Goal: Task Accomplishment & Management: Manage account settings

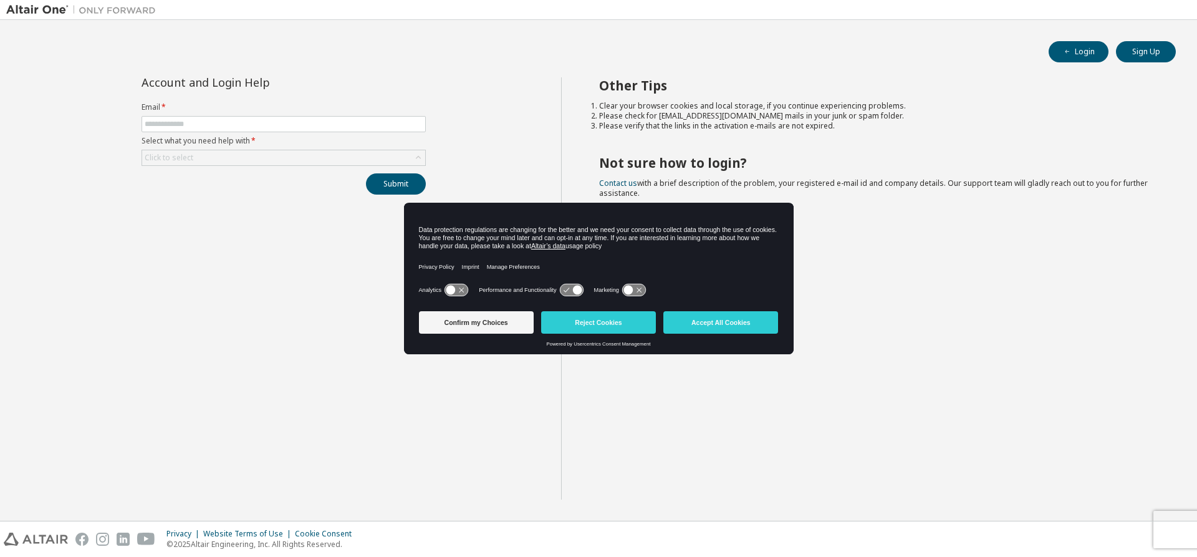
click at [178, 317] on div "Account and Login Help Email * Select what you need help with * Click to select…" at bounding box center [283, 288] width 555 height 422
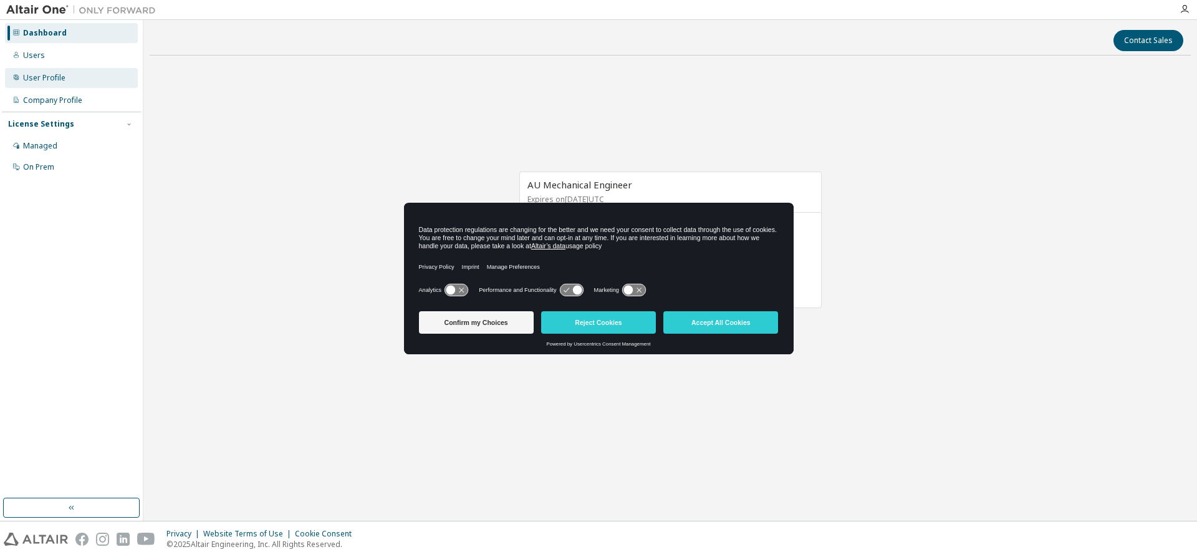
click at [70, 79] on div "User Profile" at bounding box center [71, 78] width 133 height 20
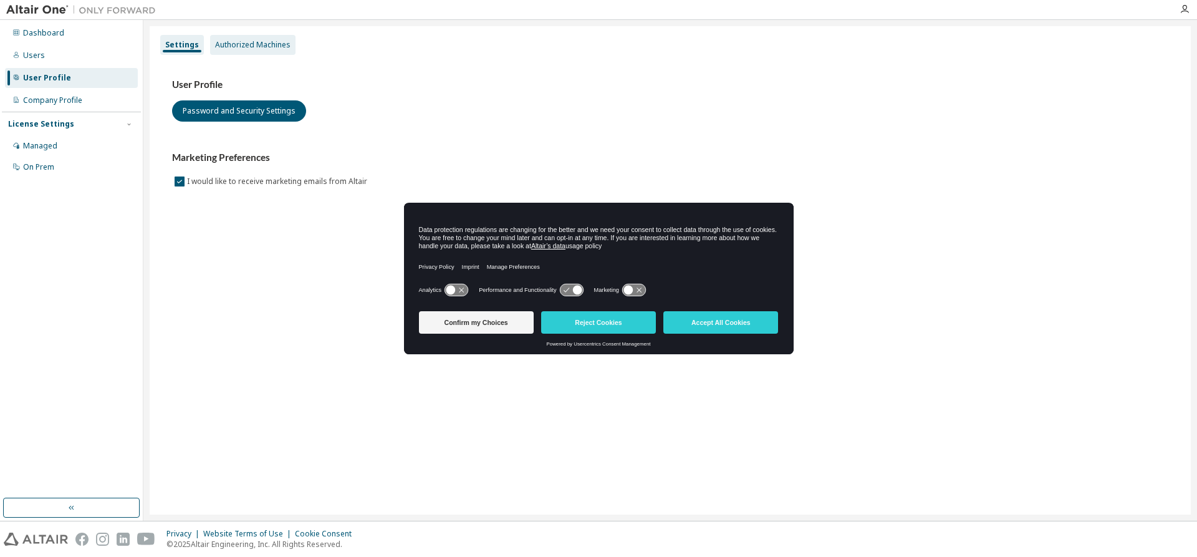
click at [236, 37] on div "Authorized Machines" at bounding box center [252, 45] width 85 height 20
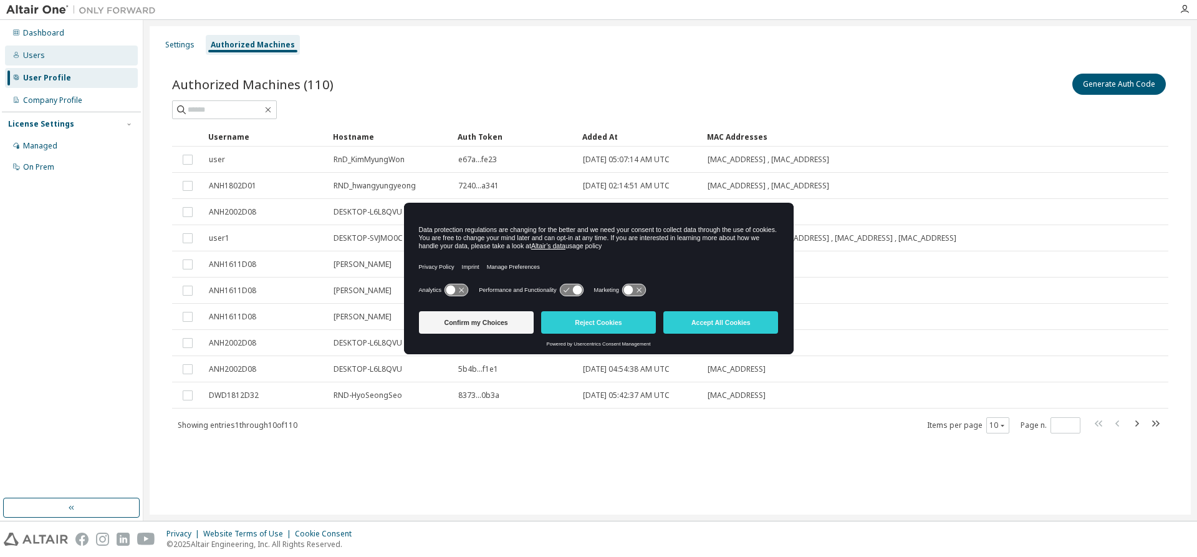
click at [37, 50] on div "Users" at bounding box center [34, 55] width 22 height 10
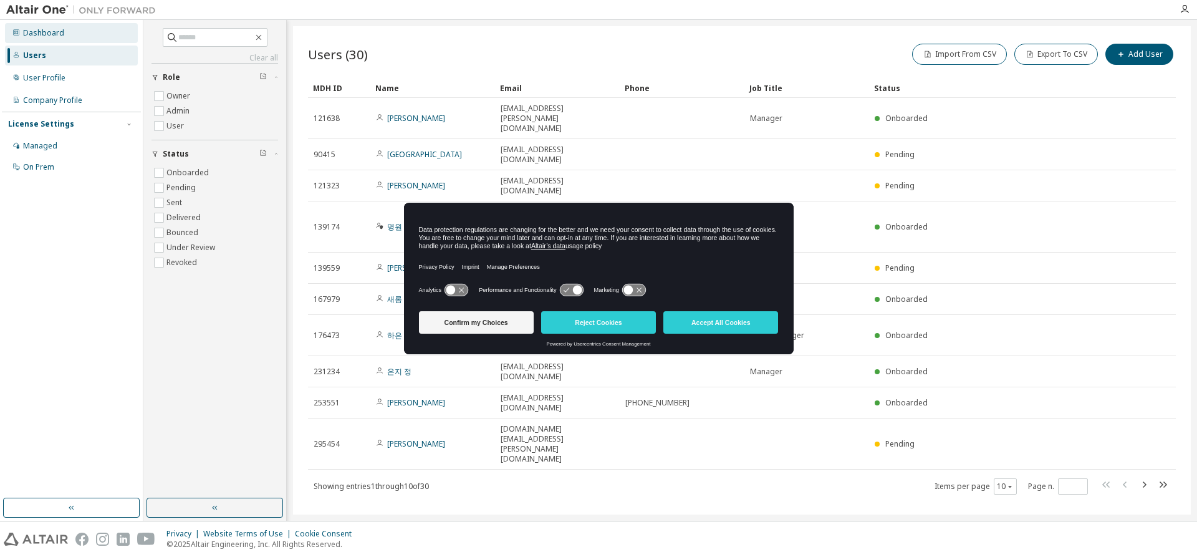
click at [66, 39] on div "Dashboard" at bounding box center [71, 33] width 133 height 20
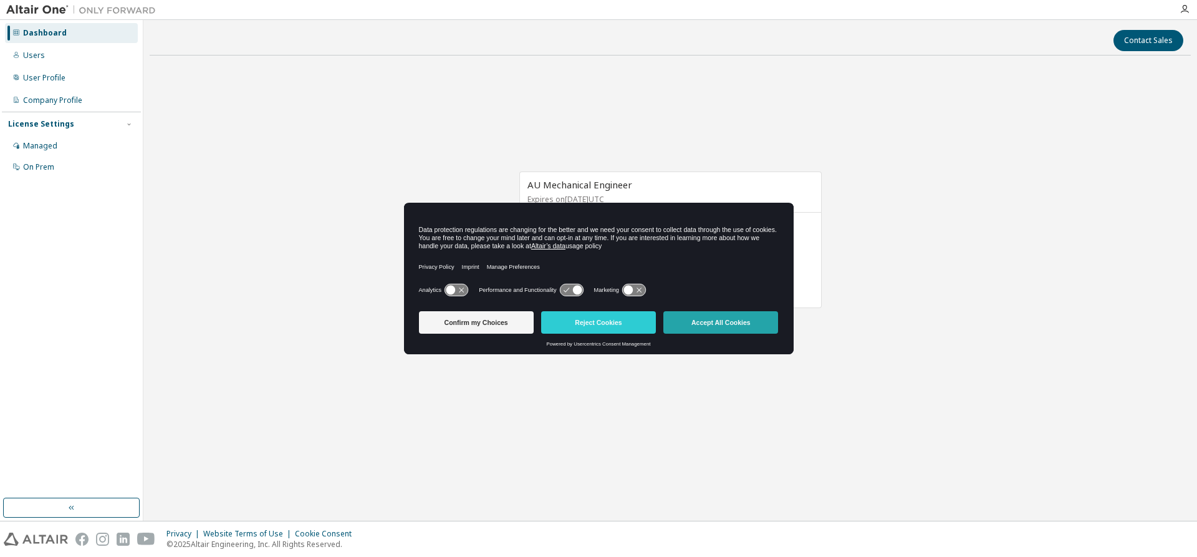
drag, startPoint x: 718, startPoint y: 328, endPoint x: 718, endPoint y: 334, distance: 6.3
click at [718, 328] on button "Accept All Cookies" at bounding box center [720, 322] width 115 height 22
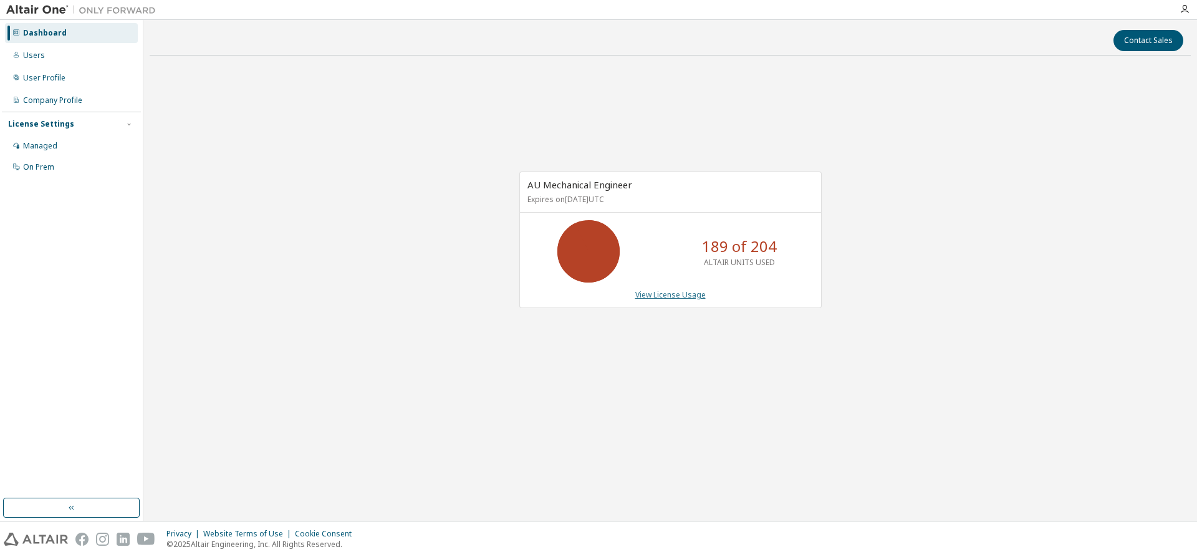
click at [671, 299] on link "View License Usage" at bounding box center [670, 294] width 70 height 11
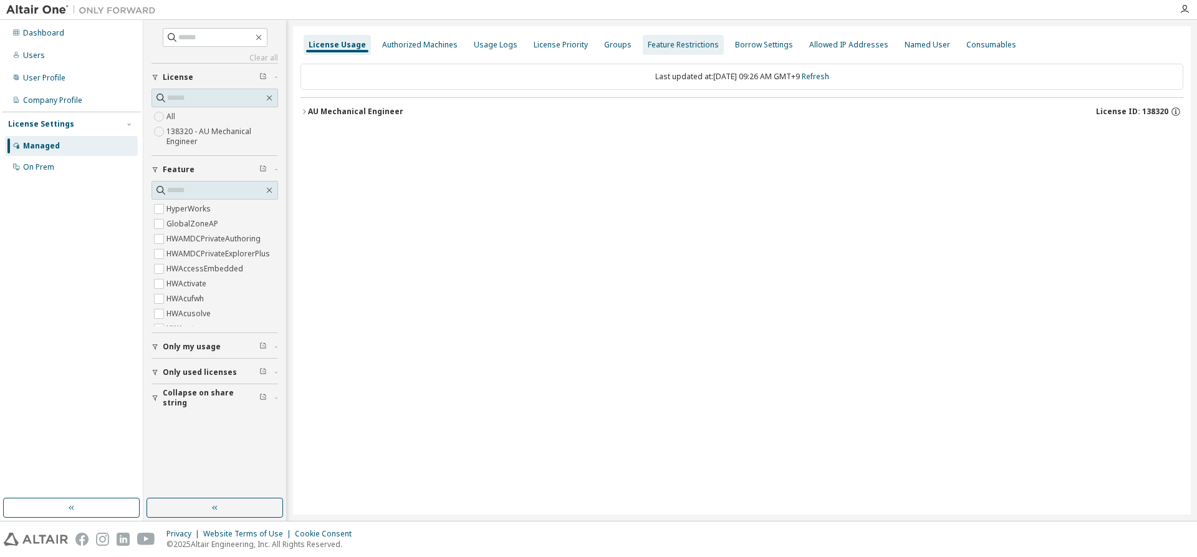
click at [689, 49] on div "Feature Restrictions" at bounding box center [683, 45] width 71 height 10
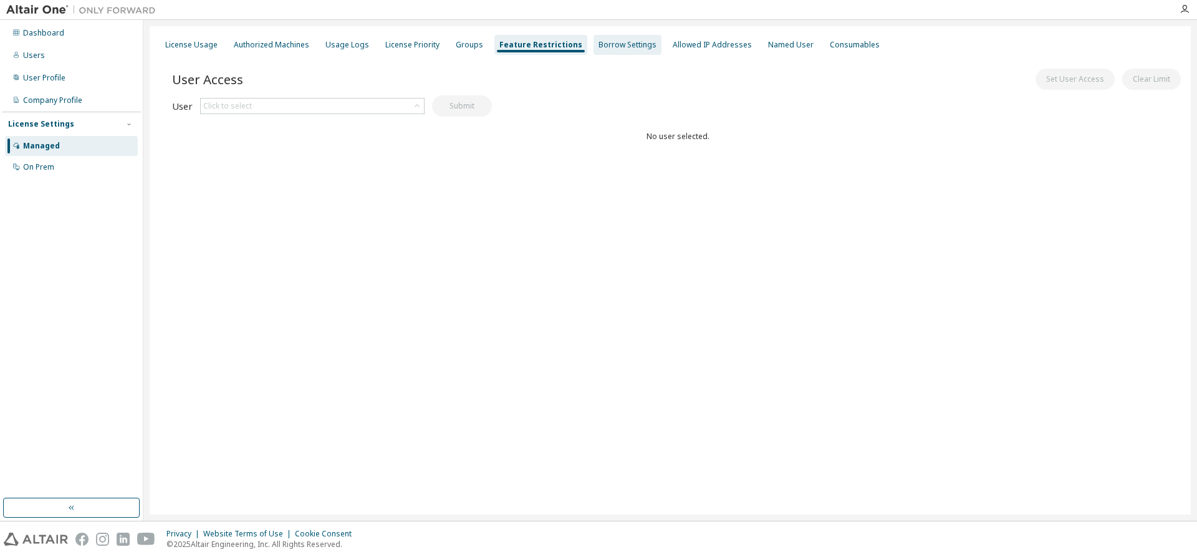
click at [623, 54] on div "Borrow Settings" at bounding box center [628, 45] width 68 height 20
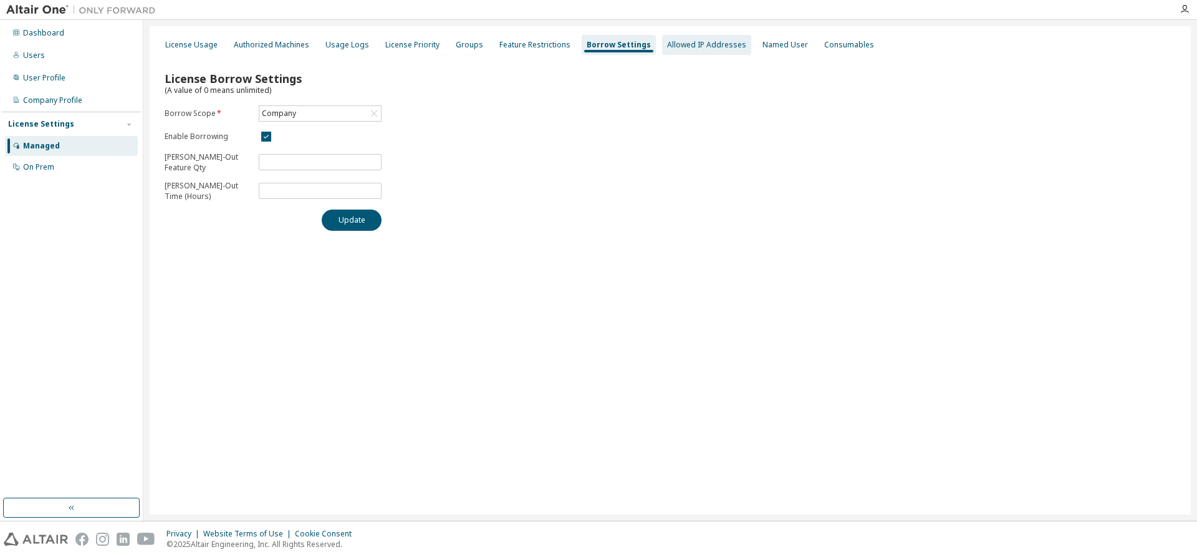
click at [674, 51] on div "Allowed IP Addresses" at bounding box center [706, 45] width 89 height 20
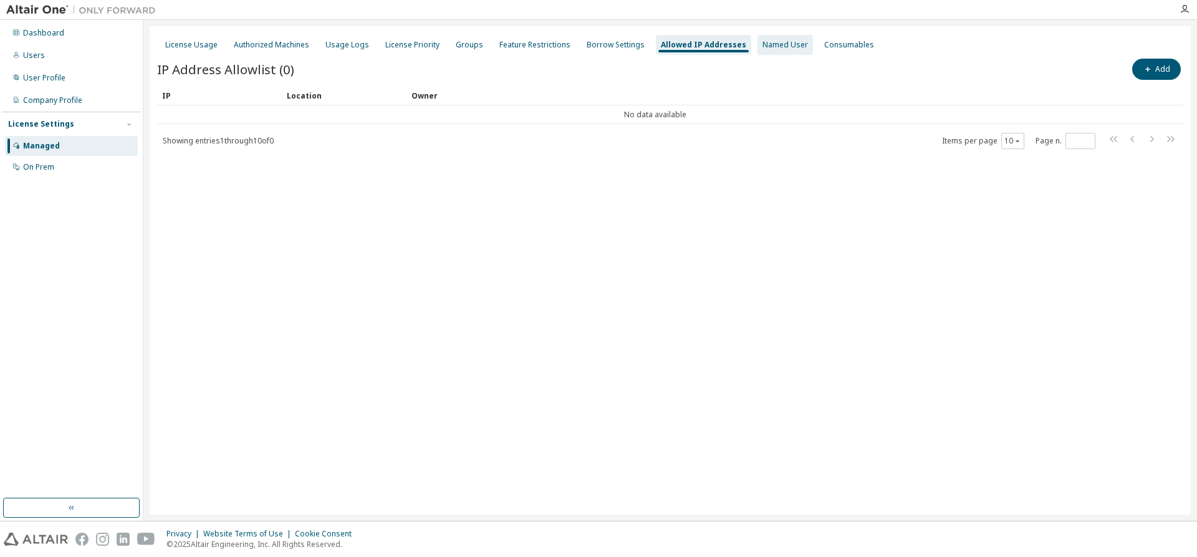
click at [762, 49] on div "Named User" at bounding box center [785, 45] width 46 height 10
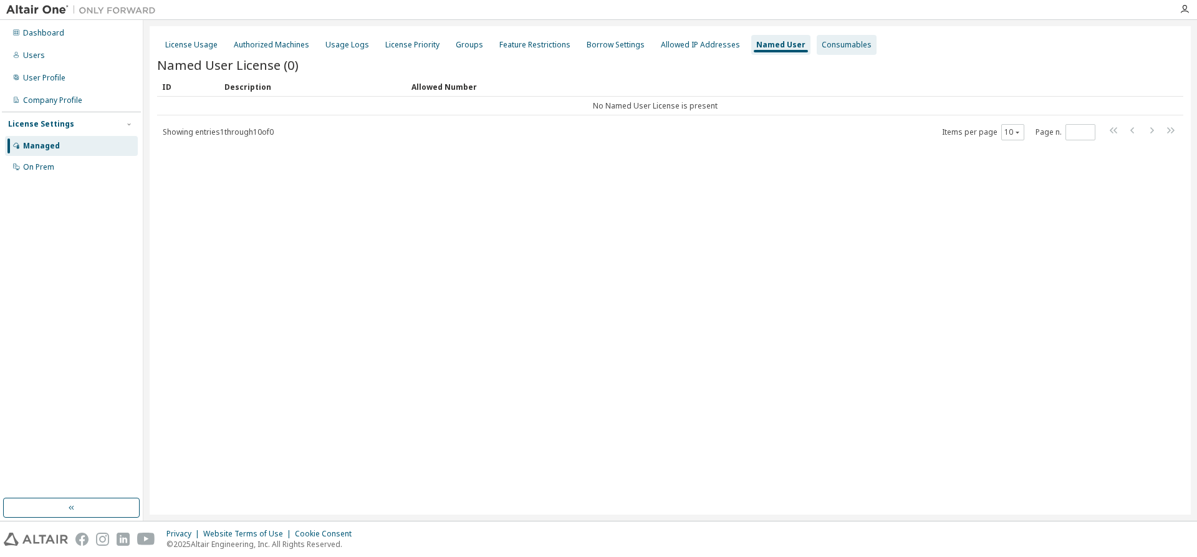
click at [822, 47] on div "Consumables" at bounding box center [847, 45] width 50 height 10
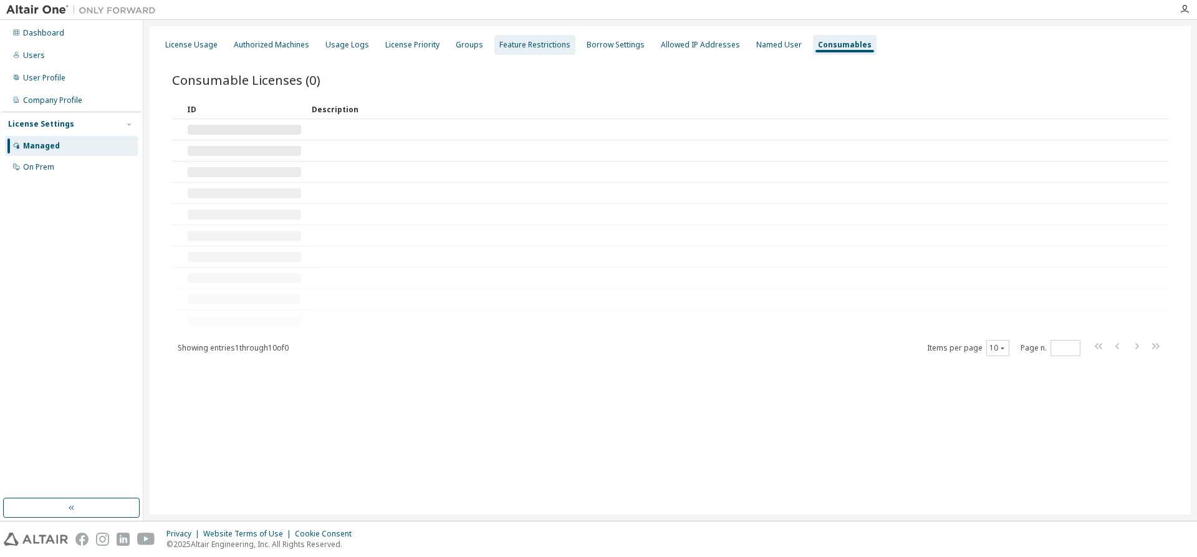
click at [541, 52] on div "Feature Restrictions" at bounding box center [534, 45] width 81 height 20
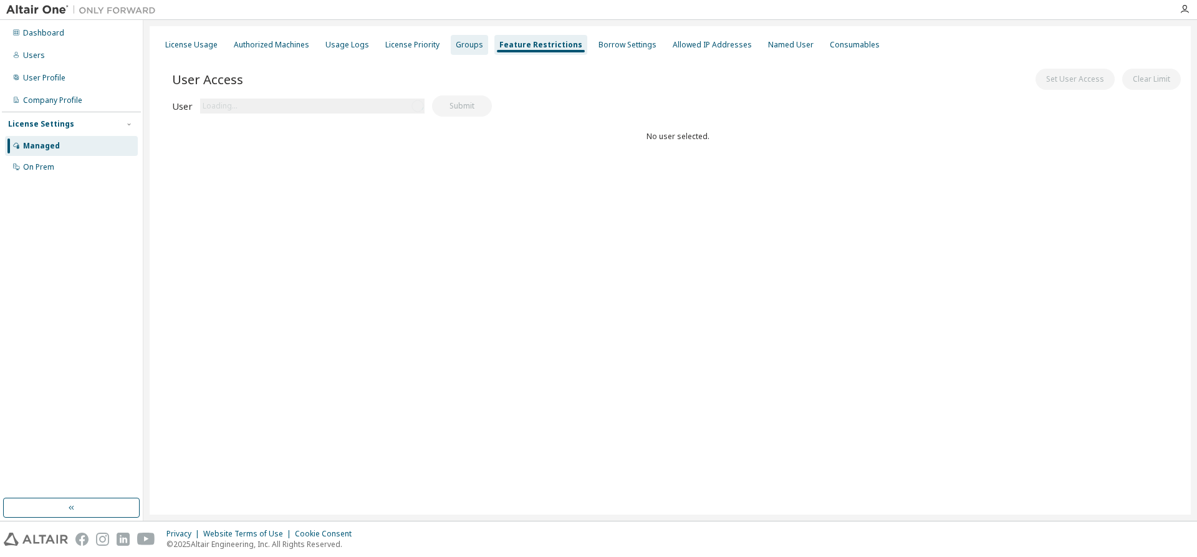
click at [459, 54] on div "Groups" at bounding box center [469, 45] width 37 height 20
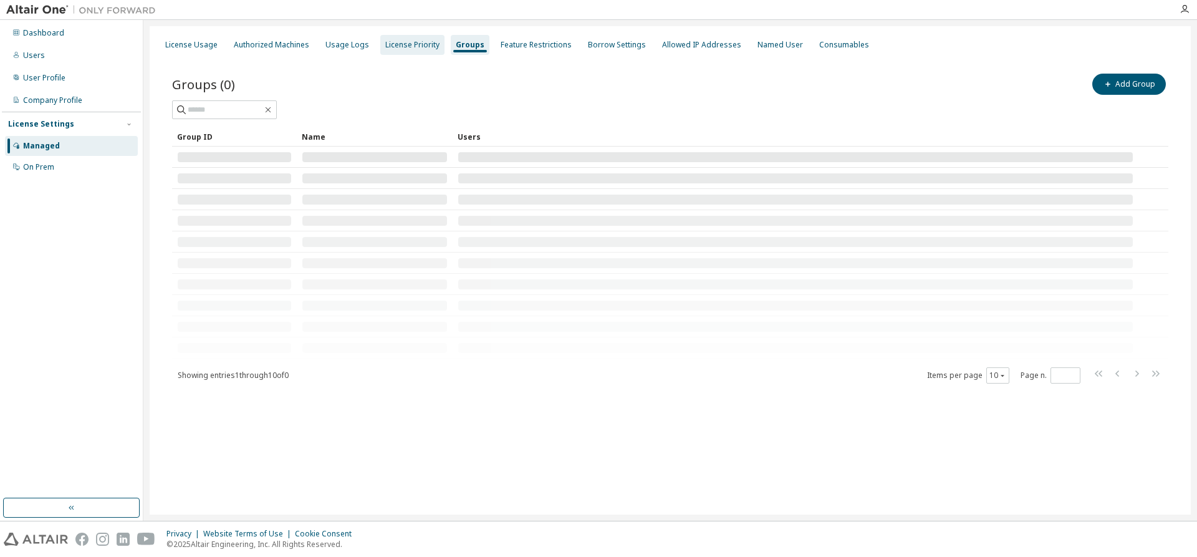
click at [414, 47] on div "License Priority" at bounding box center [412, 45] width 54 height 10
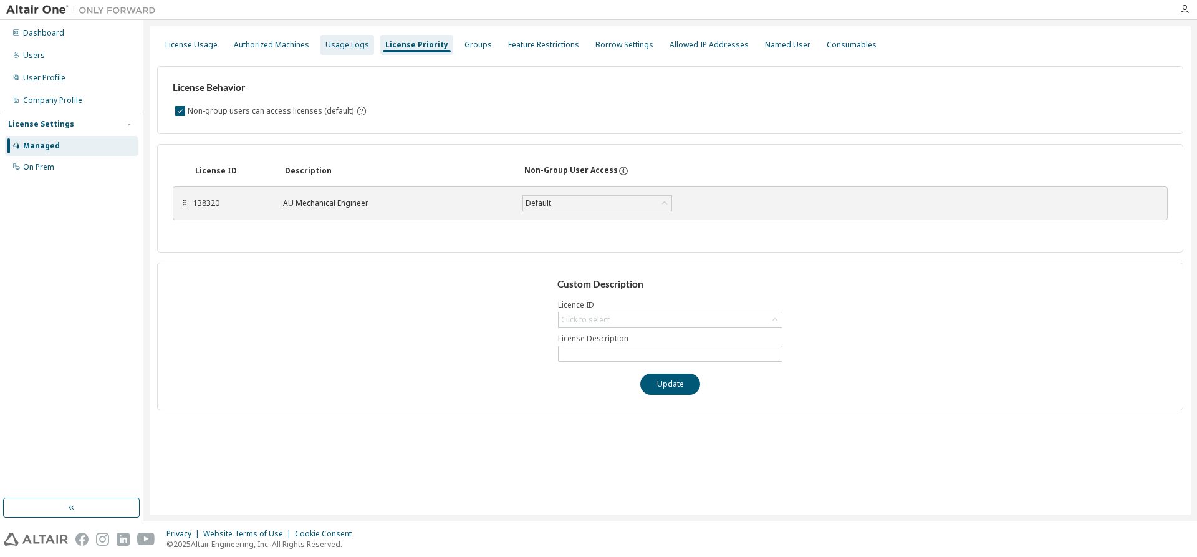
click at [357, 49] on div "Usage Logs" at bounding box center [347, 45] width 44 height 10
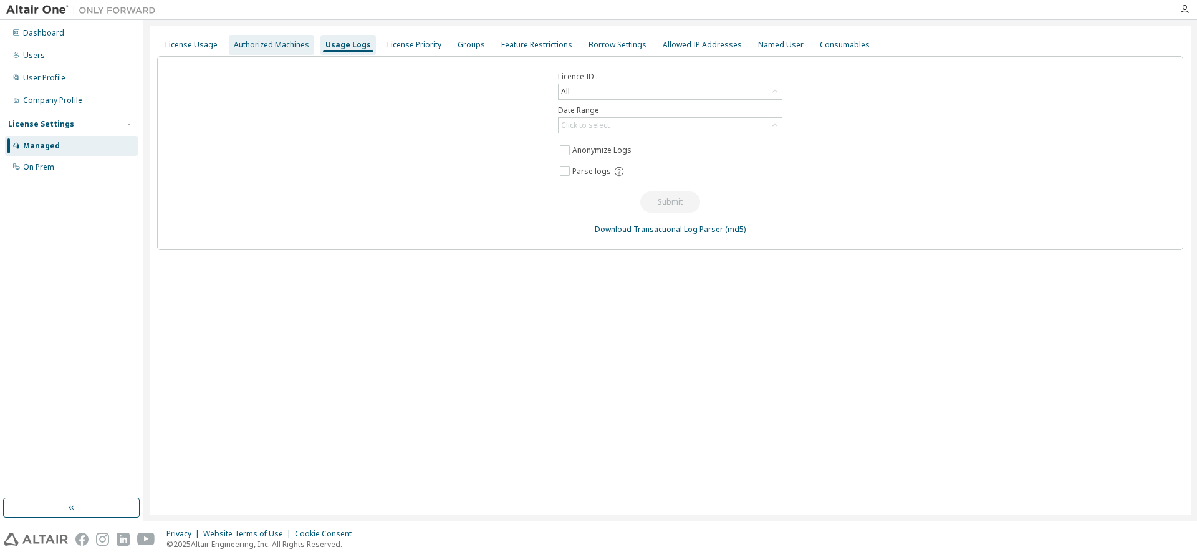
click at [293, 50] on div "Authorized Machines" at bounding box center [271, 45] width 85 height 20
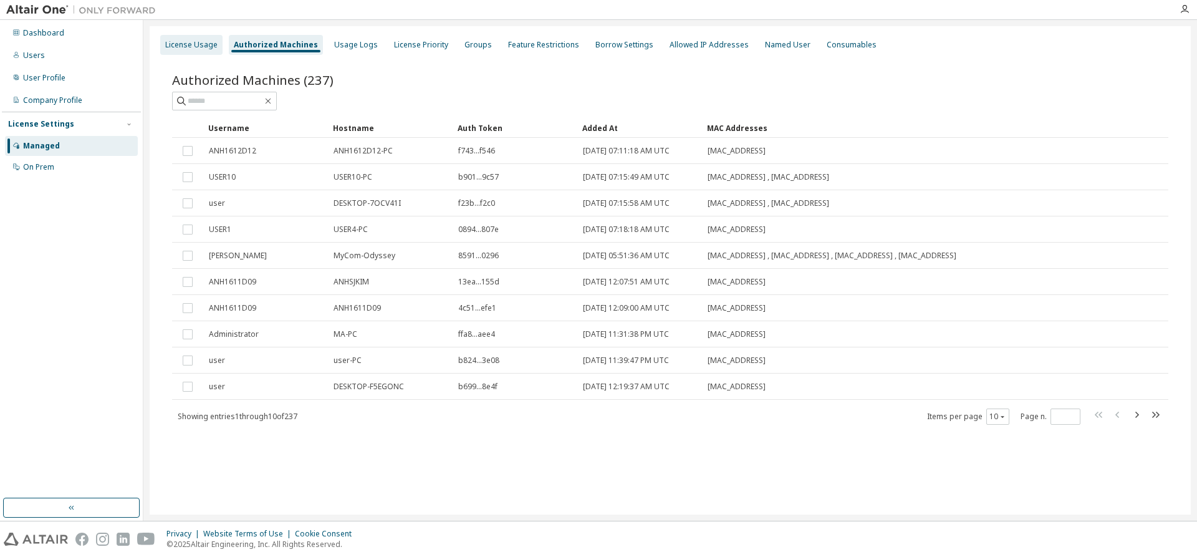
click at [195, 42] on div "License Usage" at bounding box center [191, 45] width 52 height 10
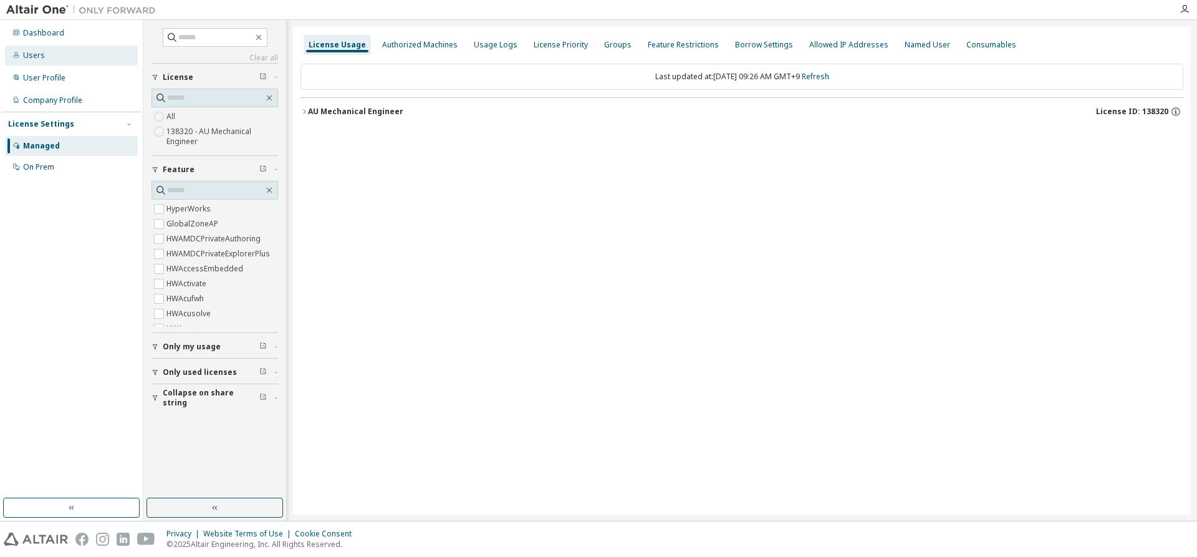
click at [50, 61] on div "Users" at bounding box center [71, 56] width 133 height 20
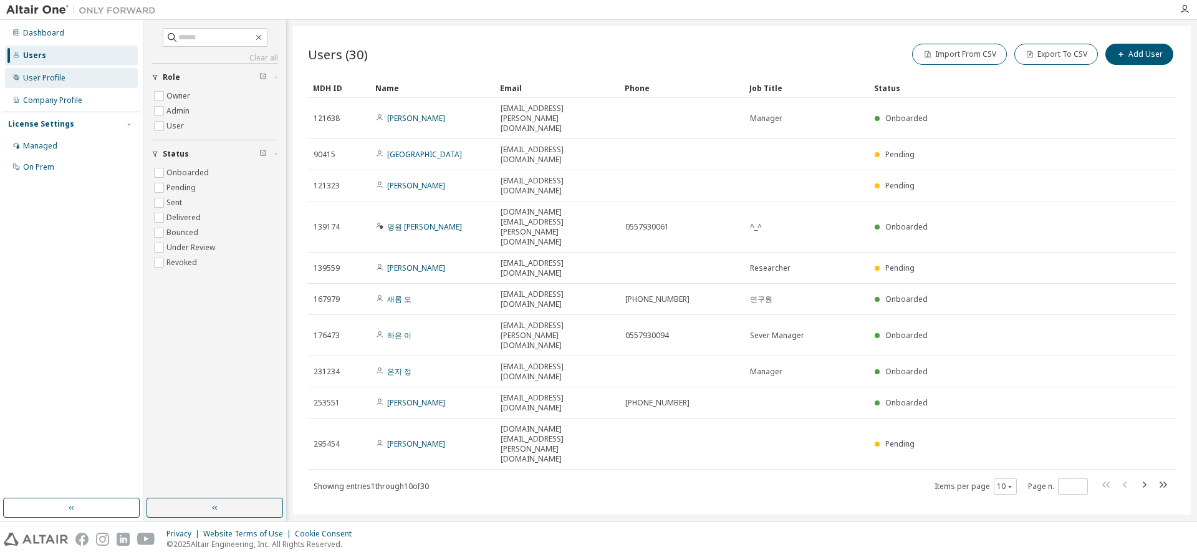
click at [54, 75] on div "User Profile" at bounding box center [44, 78] width 42 height 10
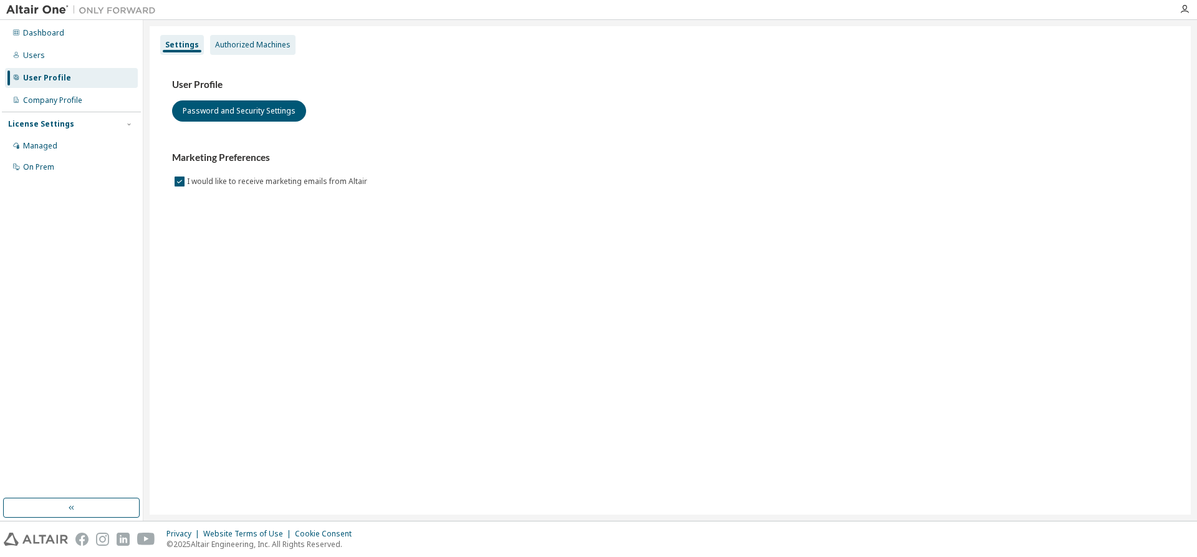
click at [269, 40] on div "Authorized Machines" at bounding box center [252, 45] width 75 height 10
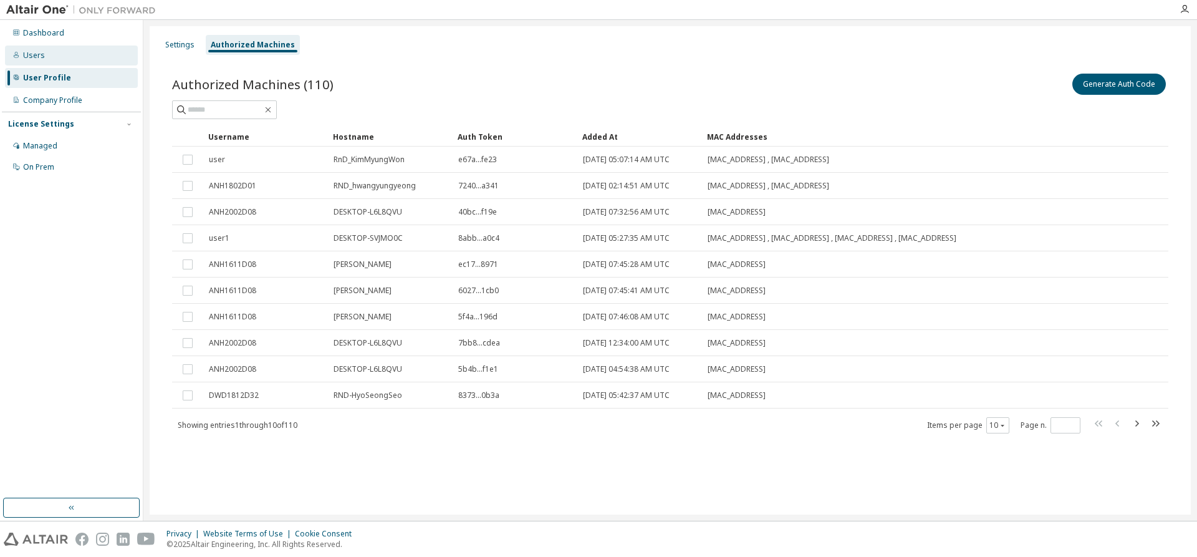
click at [44, 64] on div "Users" at bounding box center [71, 56] width 133 height 20
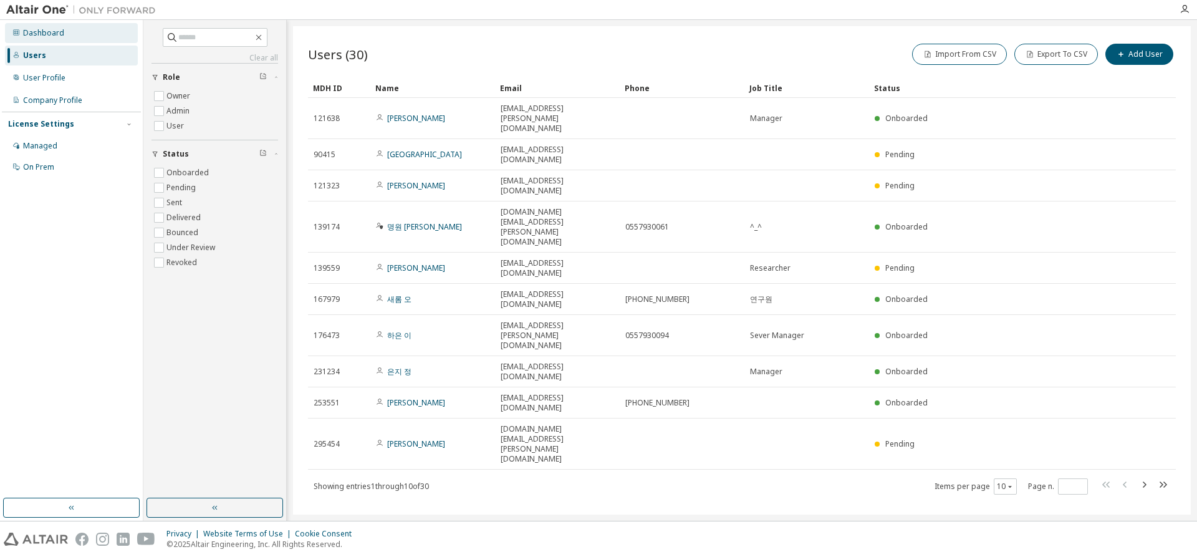
click at [61, 41] on div "Dashboard" at bounding box center [71, 33] width 133 height 20
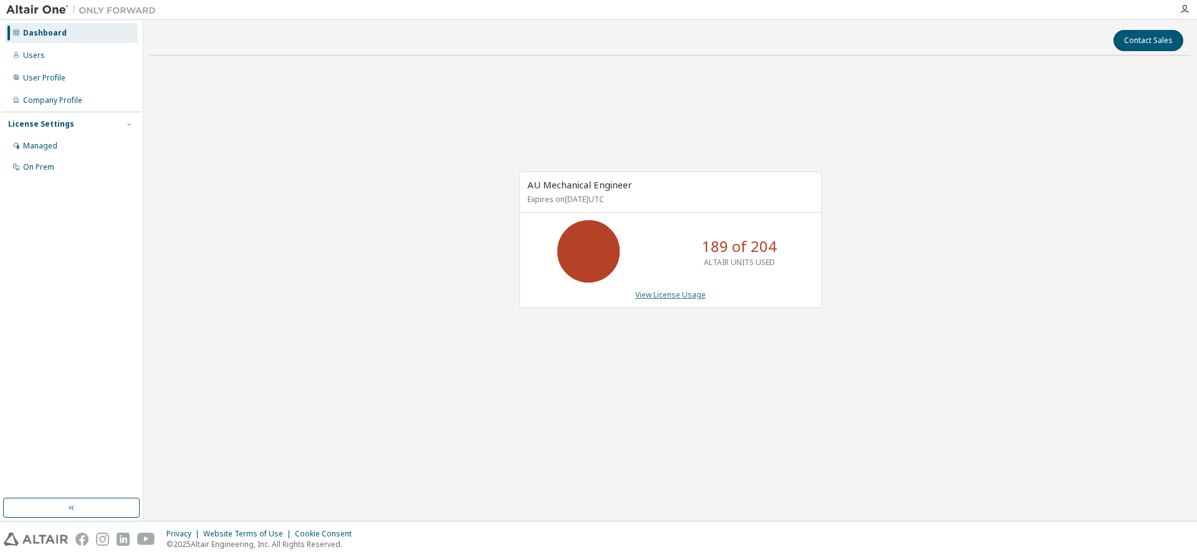
click at [650, 294] on link "View License Usage" at bounding box center [670, 294] width 70 height 11
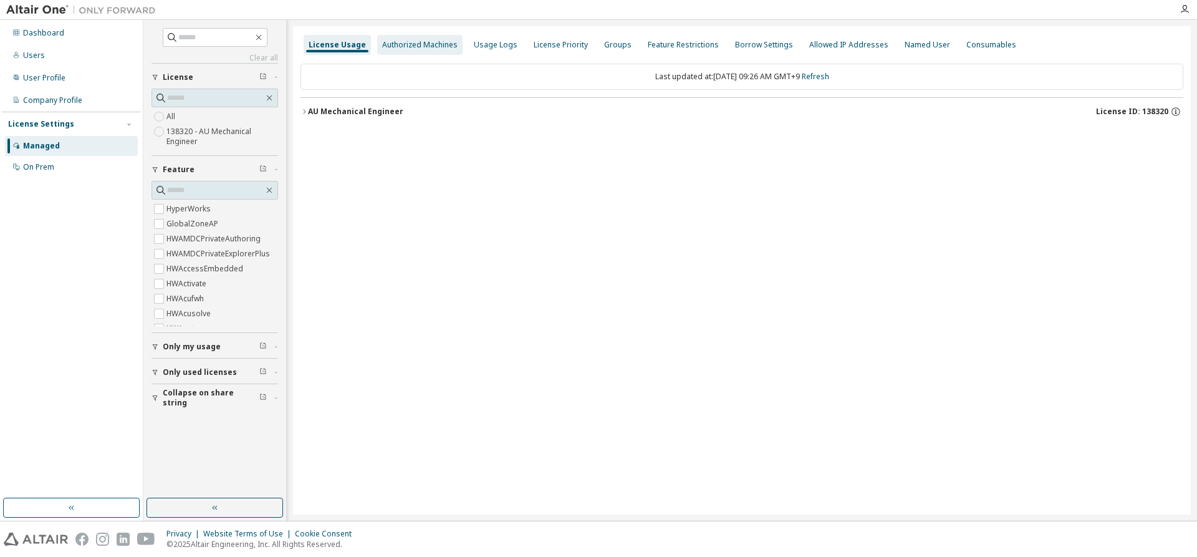
click at [449, 42] on div "Authorized Machines" at bounding box center [419, 45] width 75 height 10
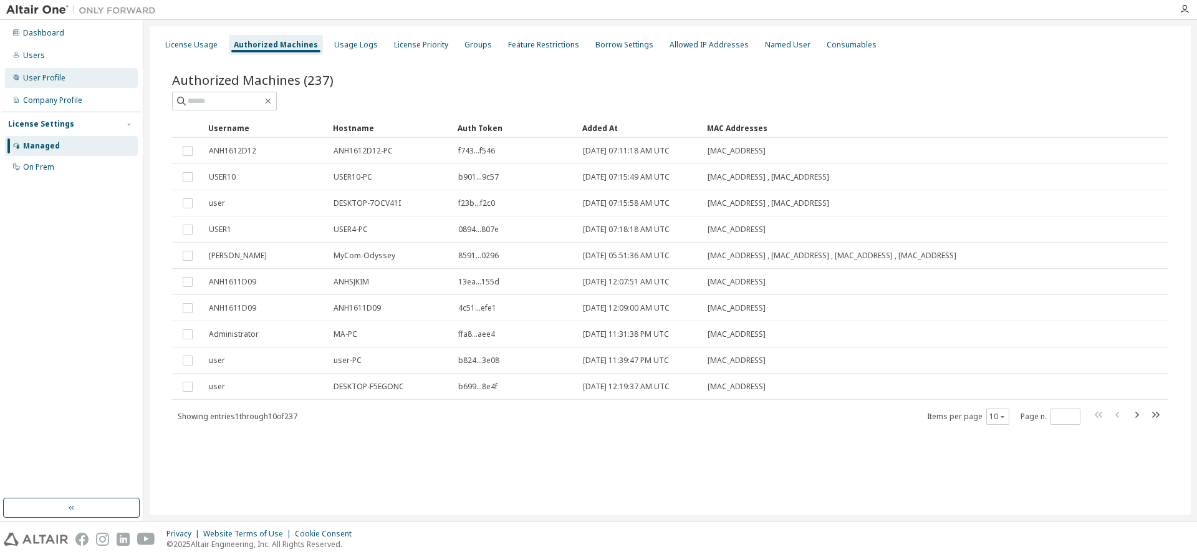
click at [55, 85] on div "User Profile" at bounding box center [71, 78] width 133 height 20
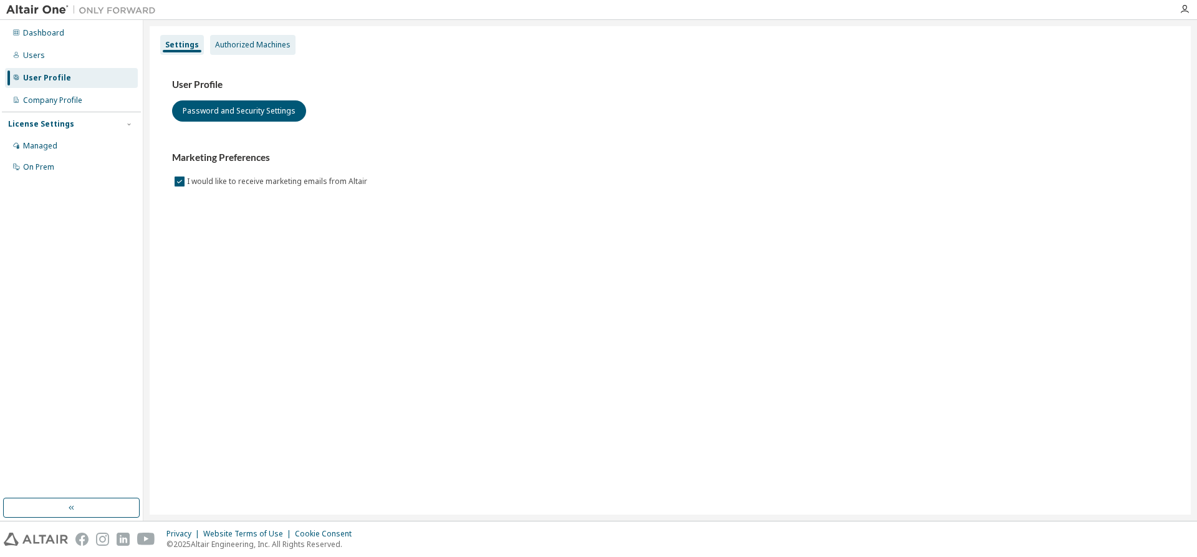
click at [289, 50] on div "Authorized Machines" at bounding box center [252, 45] width 85 height 20
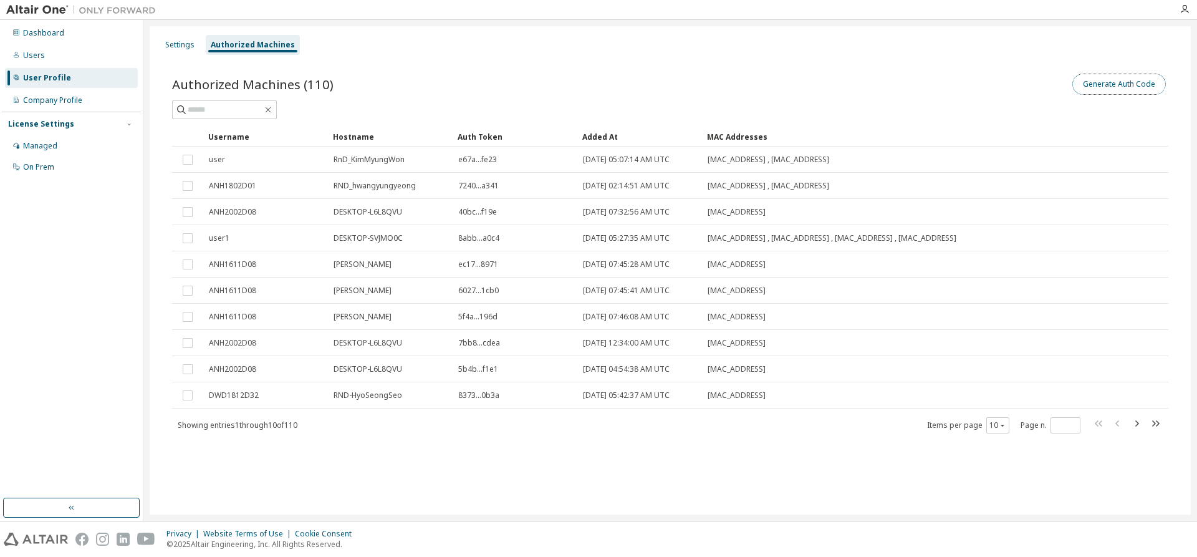
click at [1105, 90] on button "Generate Auth Code" at bounding box center [1119, 84] width 94 height 21
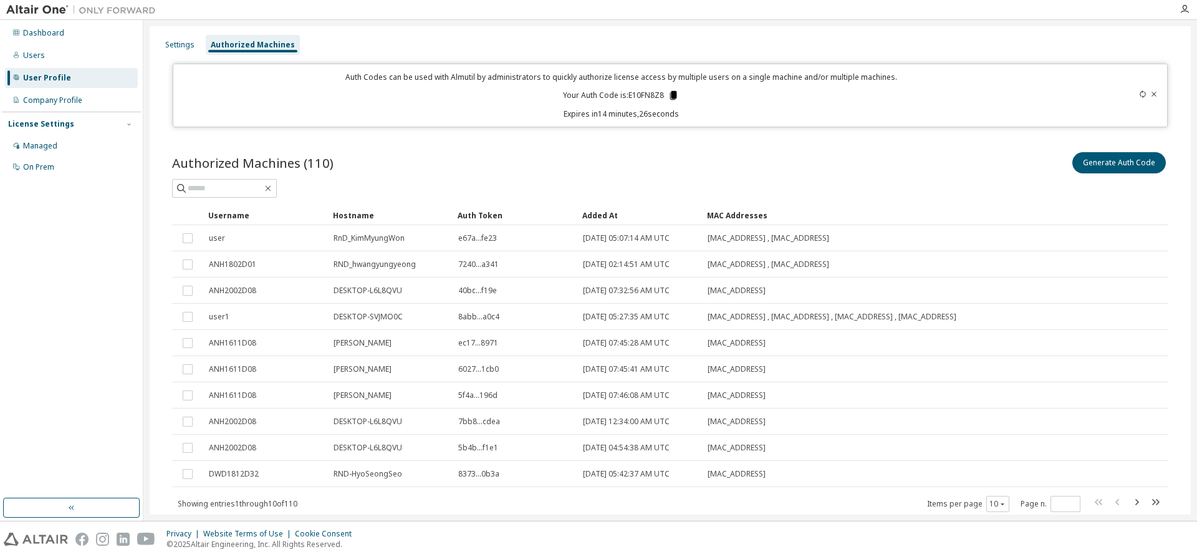
click at [671, 98] on icon at bounding box center [673, 95] width 7 height 9
click at [54, 97] on div "Company Profile" at bounding box center [52, 100] width 59 height 10
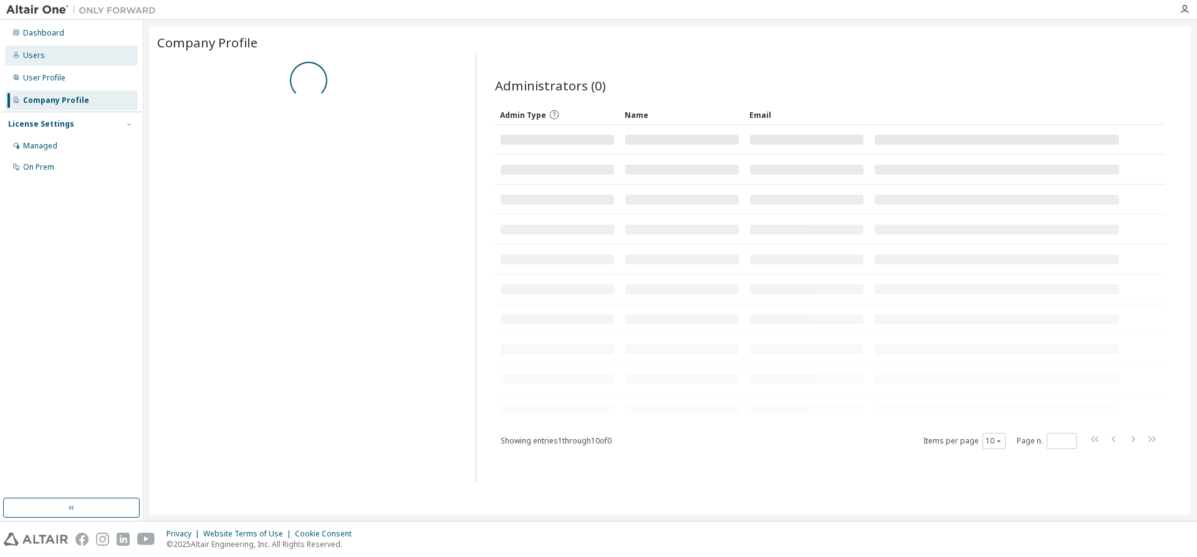
click at [47, 57] on div "Users" at bounding box center [71, 56] width 133 height 20
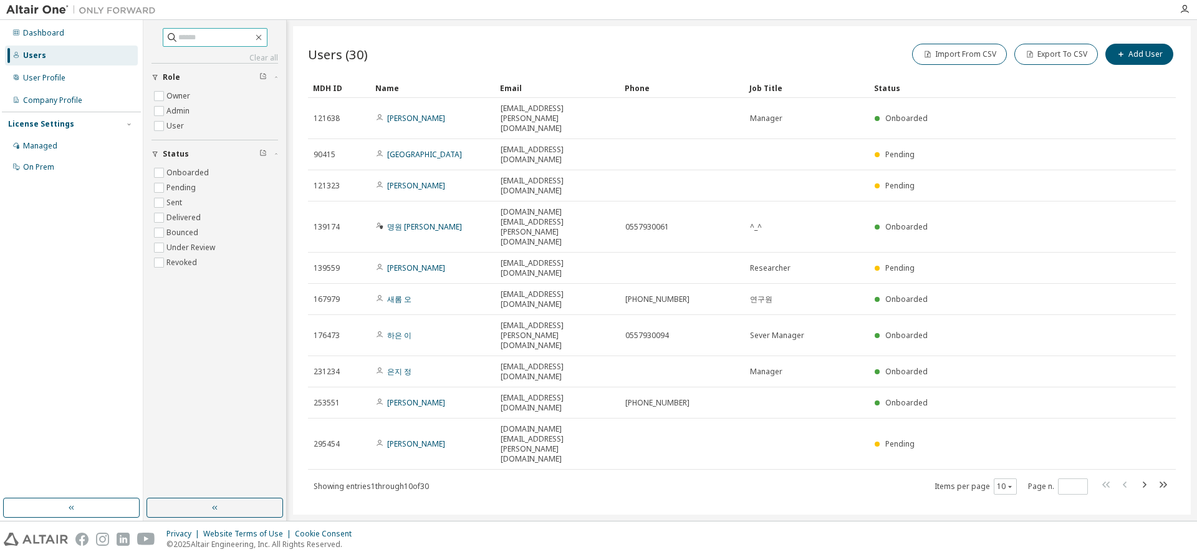
click at [178, 43] on input "text" at bounding box center [215, 37] width 75 height 12
type input "*"
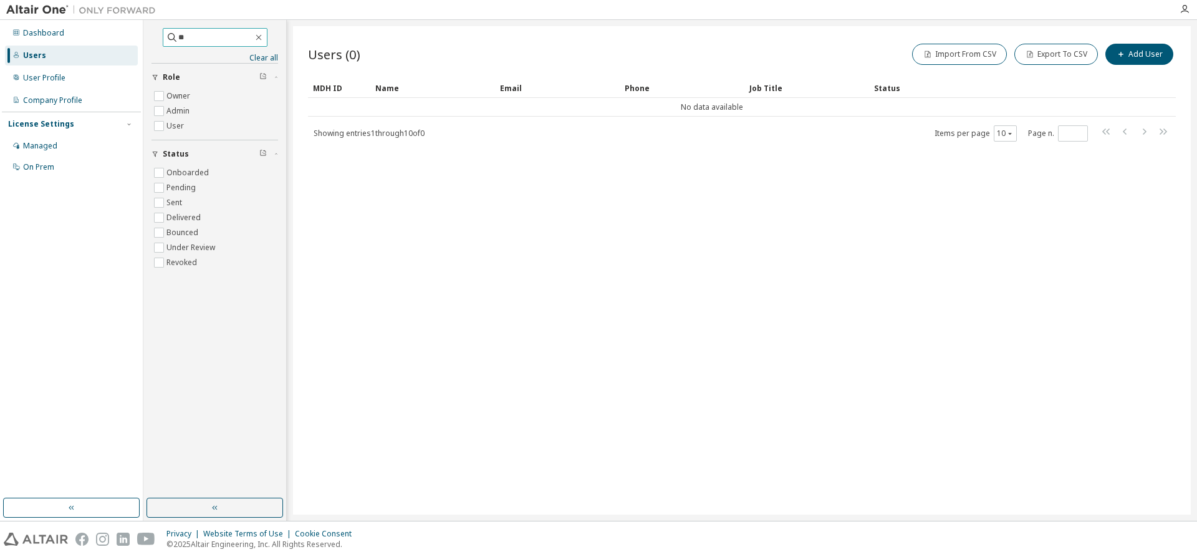
type input "*"
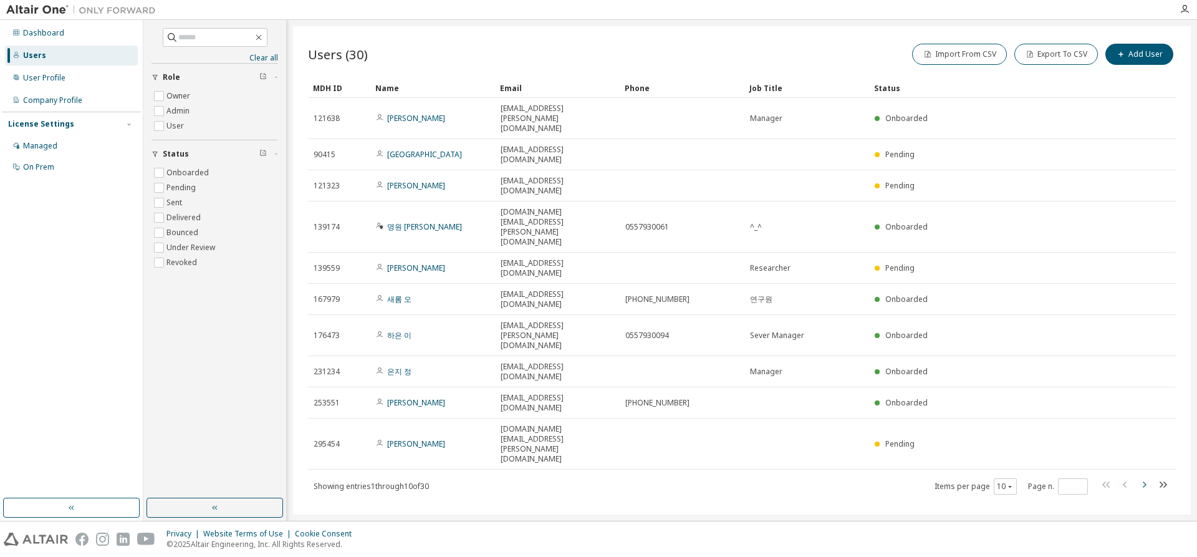
click at [1147, 477] on icon "button" at bounding box center [1144, 484] width 15 height 15
type input "*"
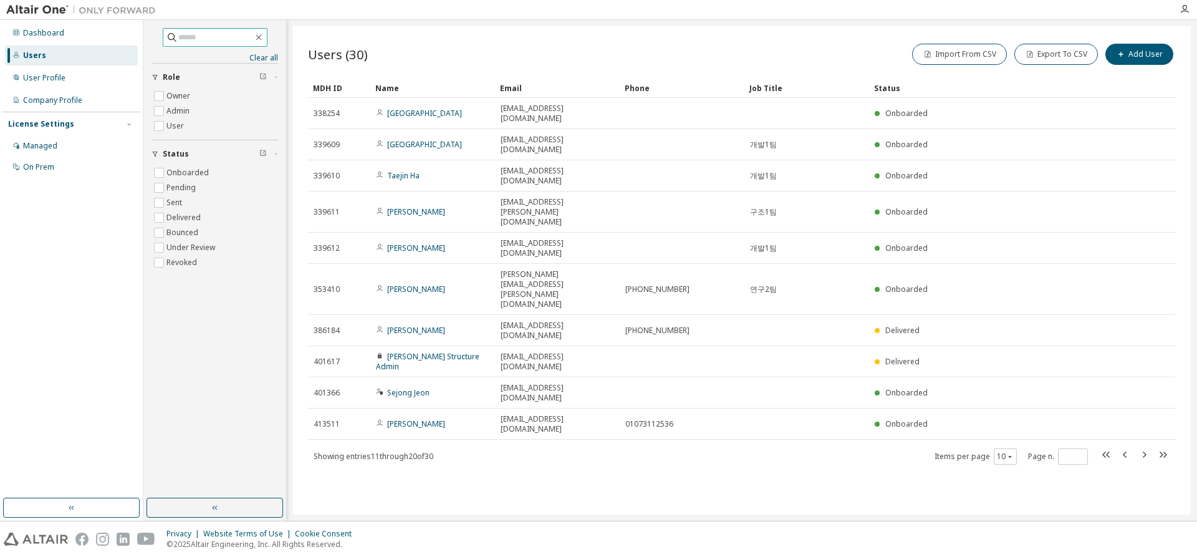
click at [211, 40] on input "text" at bounding box center [215, 37] width 75 height 12
type input "****"
type input "*"
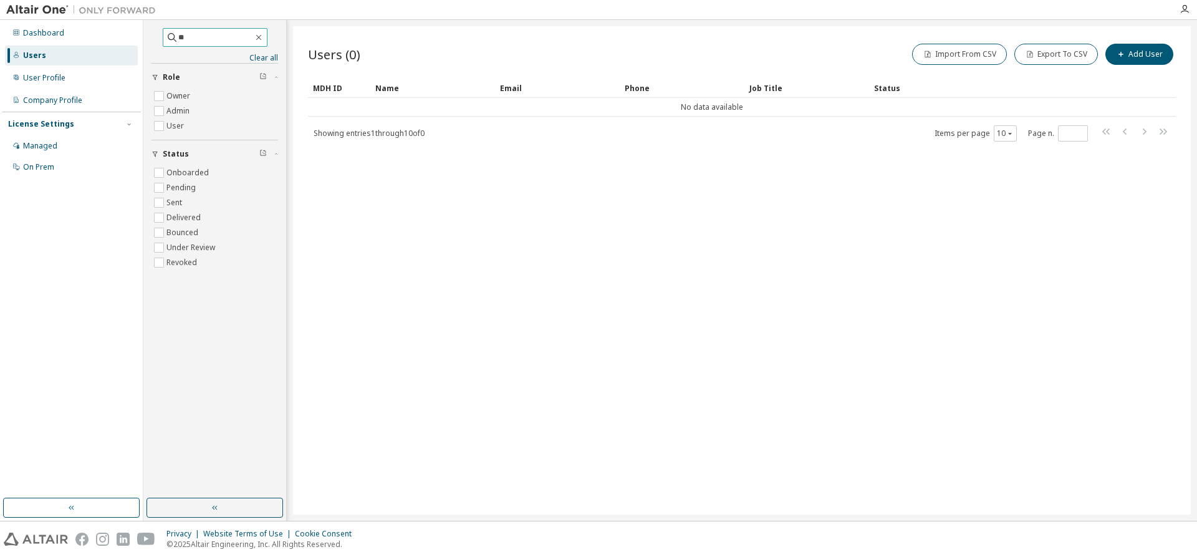
type input "*"
type input "***"
click at [264, 37] on icon "button" at bounding box center [259, 37] width 10 height 10
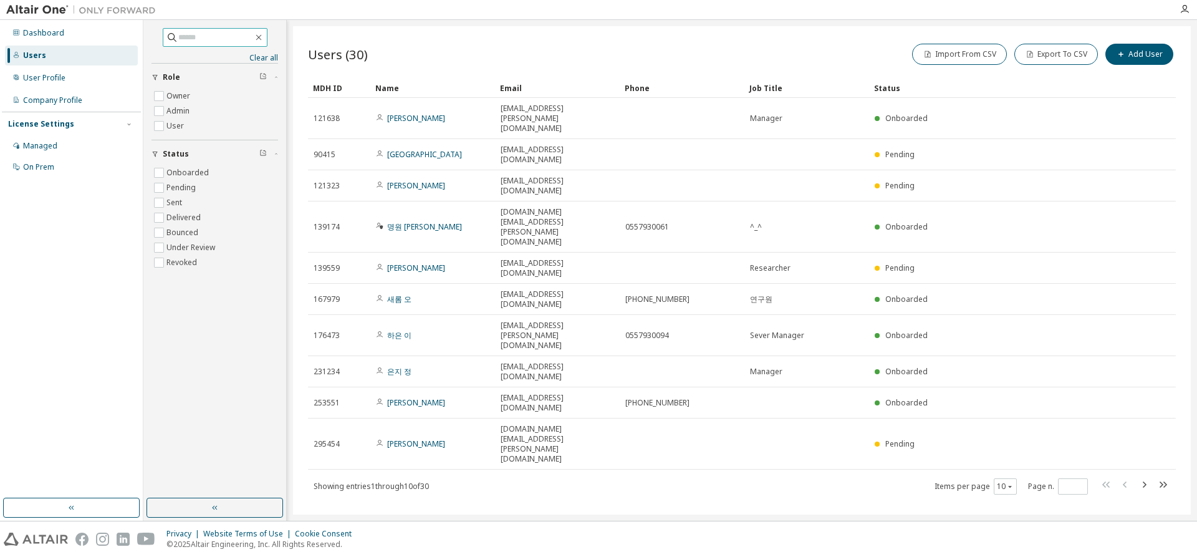
click at [170, 44] on span at bounding box center [215, 37] width 105 height 19
click at [178, 41] on input "text" at bounding box center [215, 37] width 75 height 12
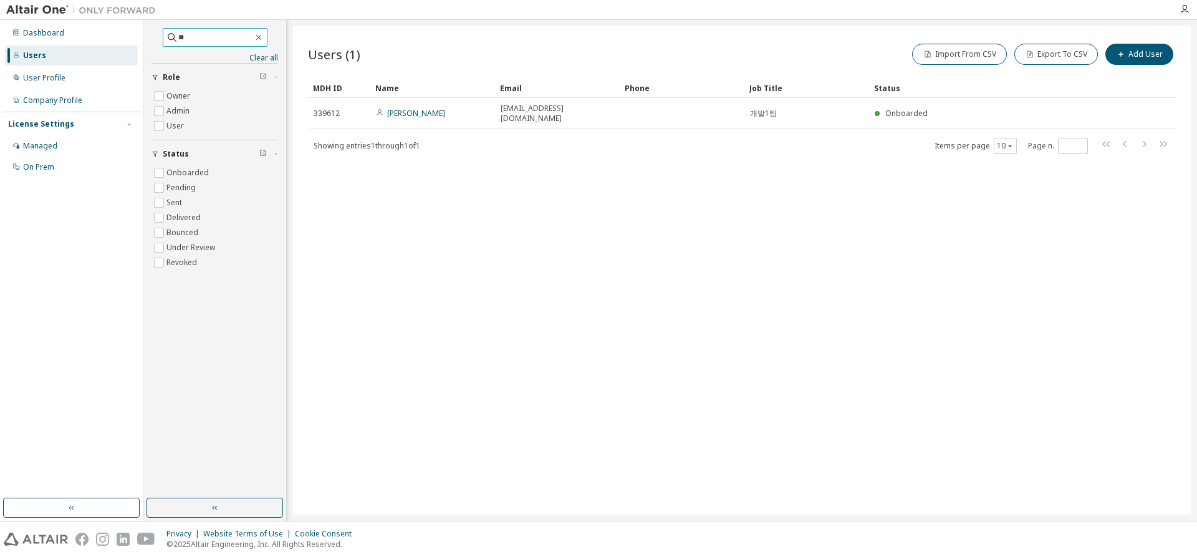
type input "*"
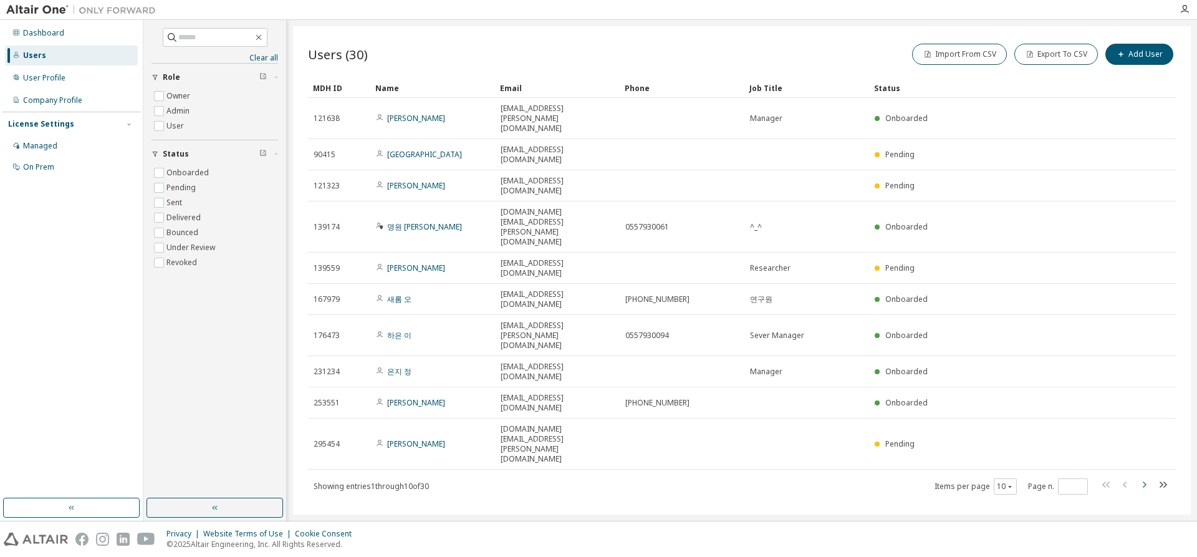
click at [1145, 477] on icon "button" at bounding box center [1144, 484] width 15 height 15
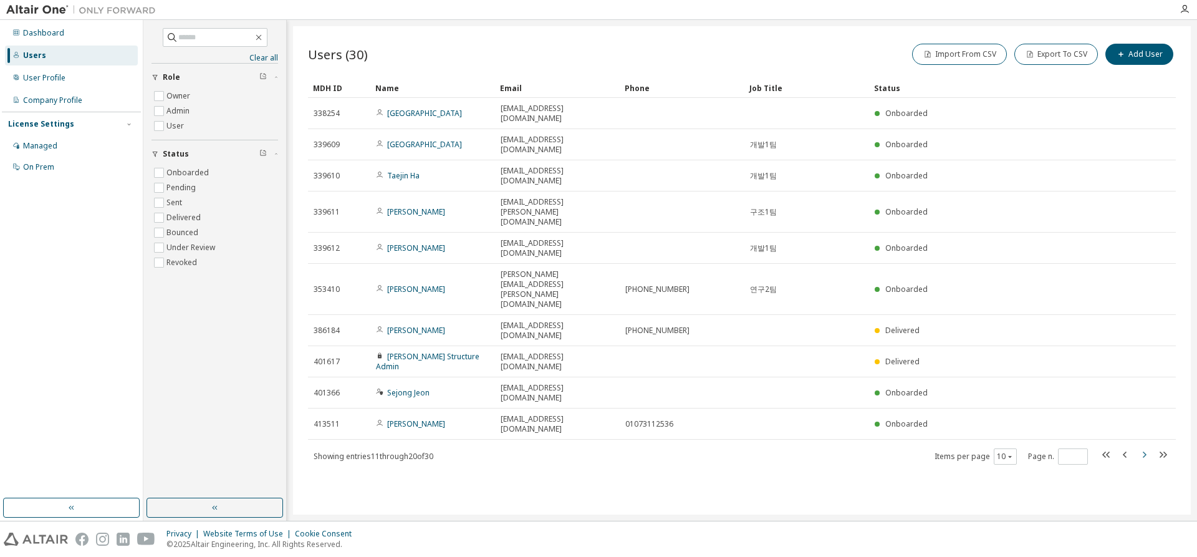
click at [1145, 447] on icon "button" at bounding box center [1144, 454] width 15 height 15
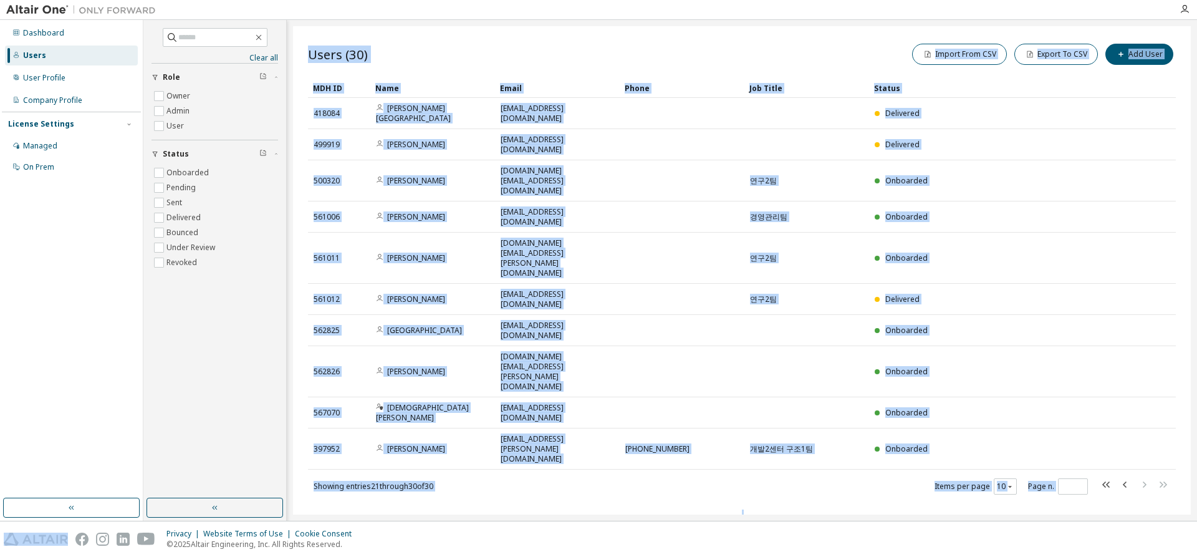
click at [1122, 375] on div "Users (30) Import From CSV Export To CSV Add User Clear Load Save Save As Field…" at bounding box center [742, 270] width 898 height 488
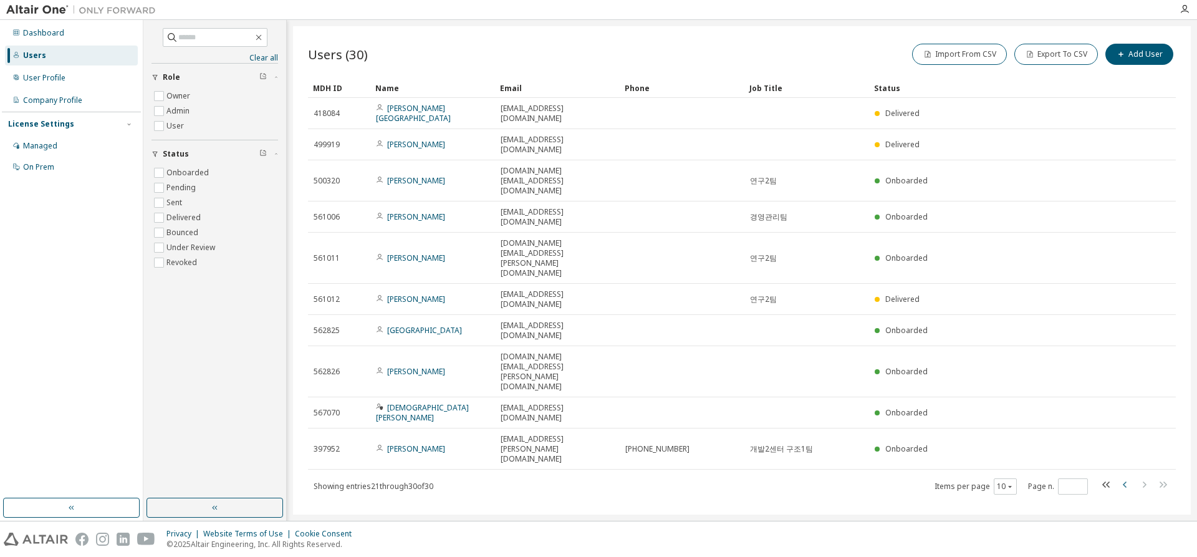
click at [1121, 477] on icon "button" at bounding box center [1125, 484] width 15 height 15
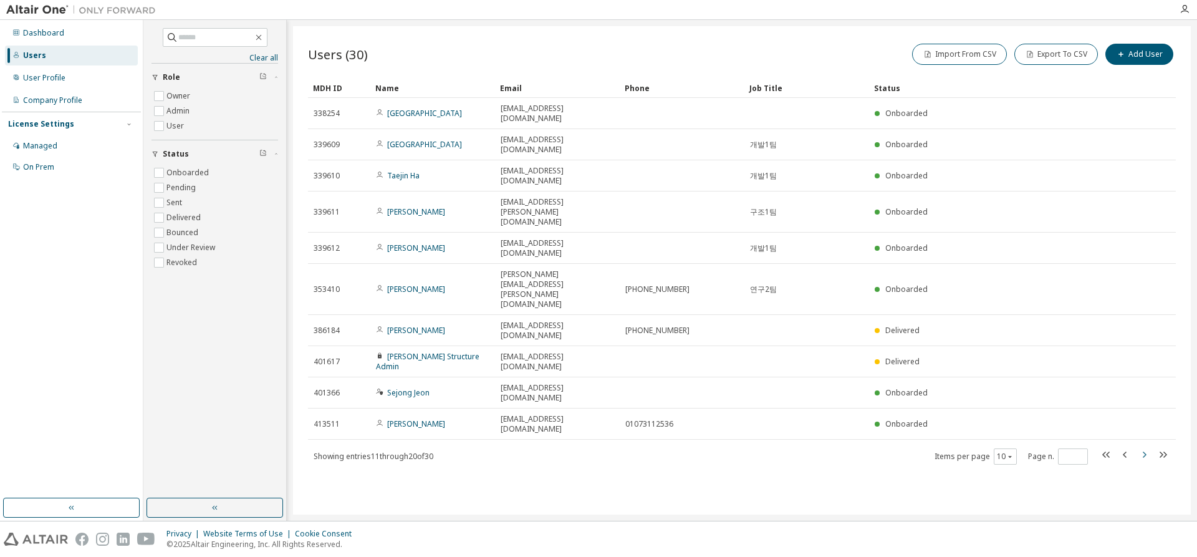
click at [1145, 451] on icon "button" at bounding box center [1145, 454] width 4 height 6
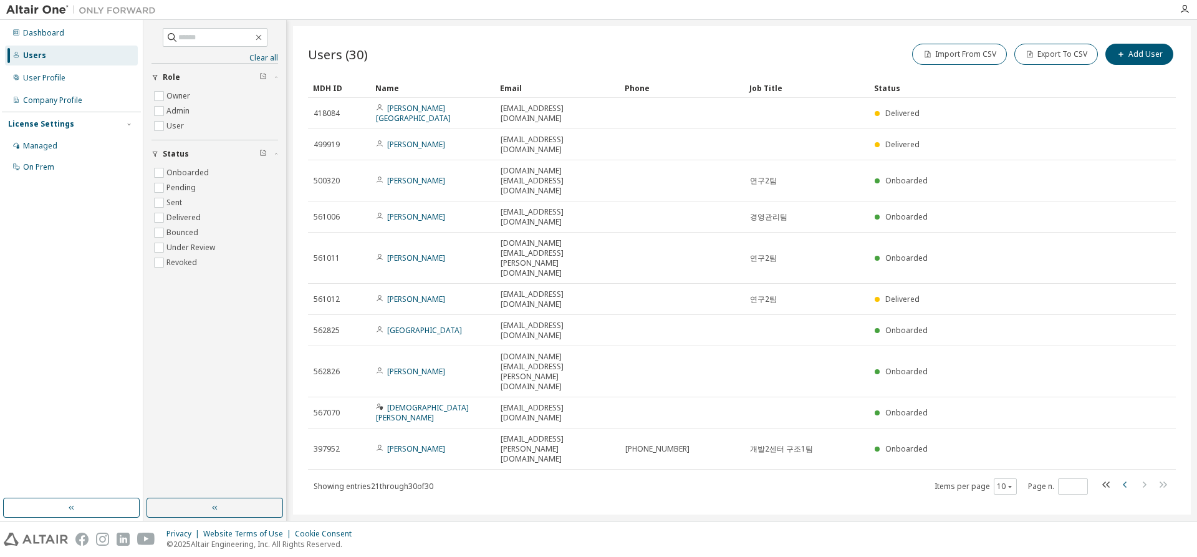
click at [1124, 477] on icon "button" at bounding box center [1125, 484] width 15 height 15
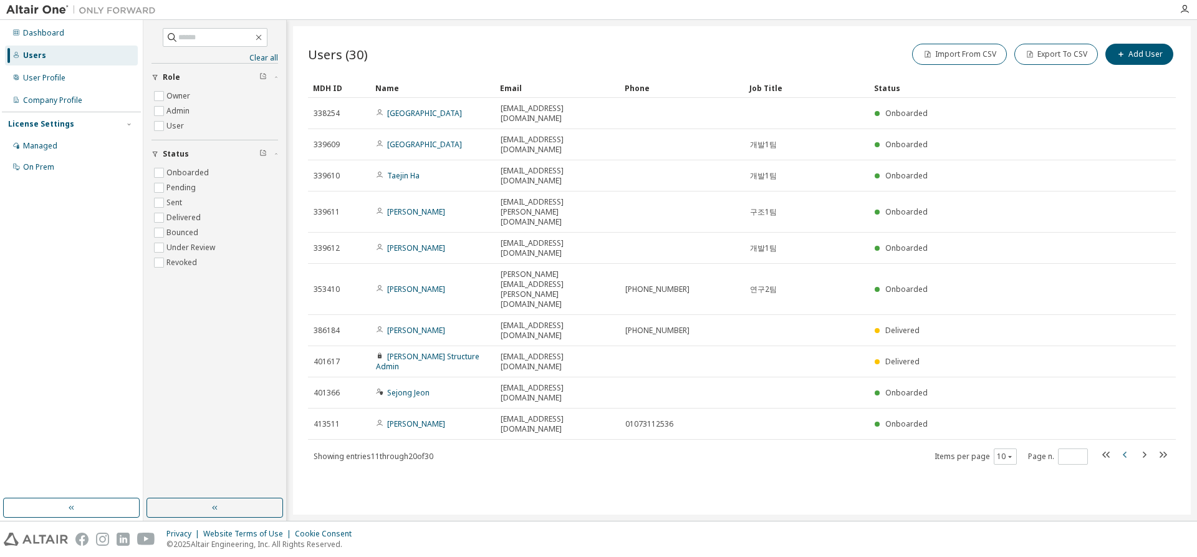
click at [1124, 447] on icon "button" at bounding box center [1125, 454] width 15 height 15
type input "*"
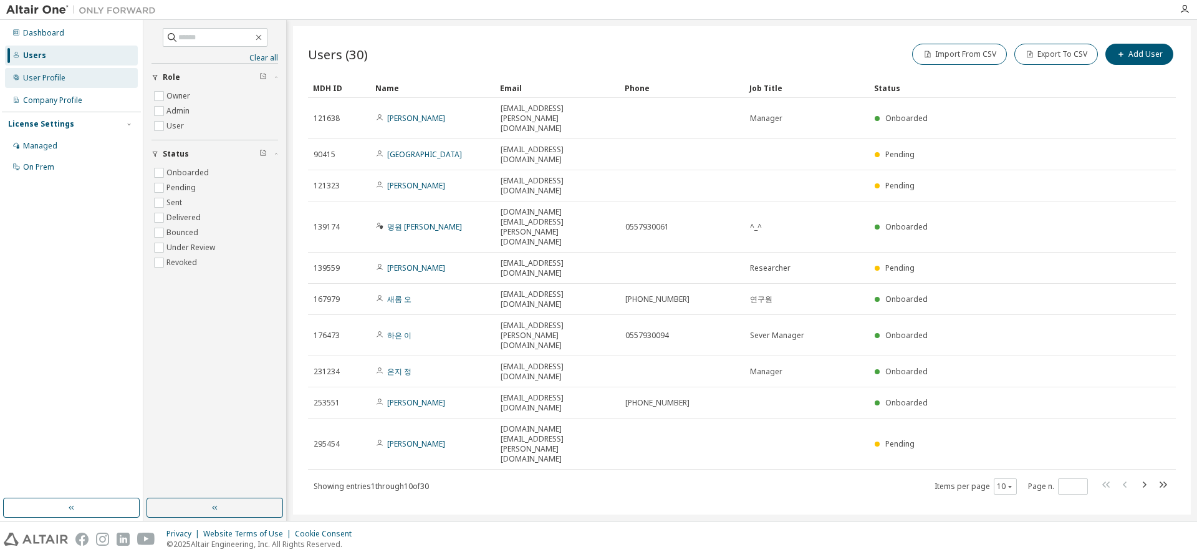
click at [66, 83] on div "User Profile" at bounding box center [71, 78] width 133 height 20
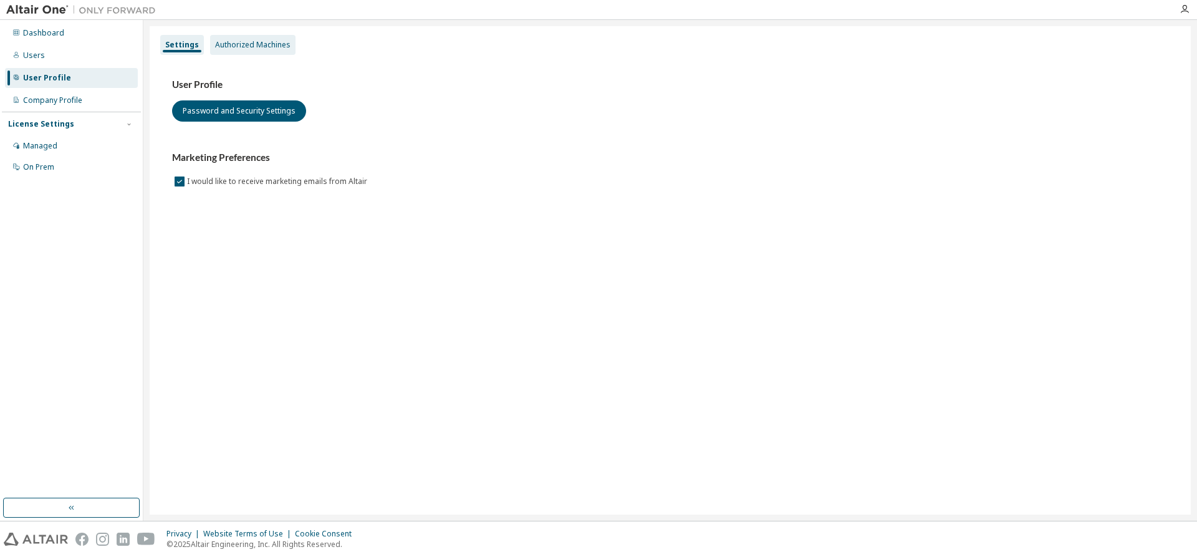
click at [254, 49] on div "Authorized Machines" at bounding box center [252, 45] width 75 height 10
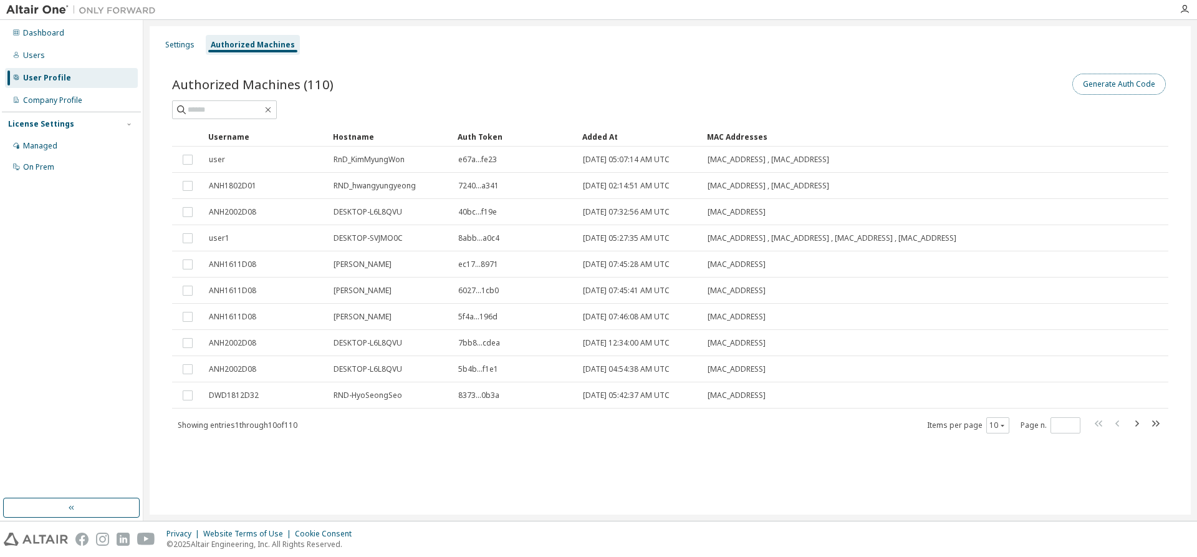
click at [1148, 82] on button "Generate Auth Code" at bounding box center [1119, 84] width 94 height 21
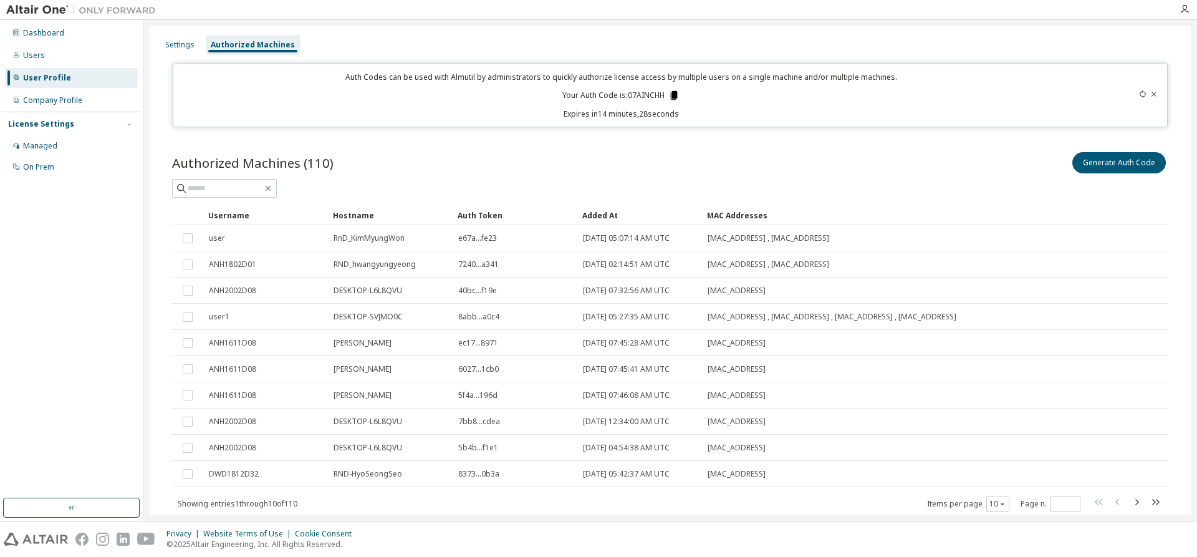
click at [673, 96] on icon at bounding box center [674, 95] width 7 height 9
click at [530, 168] on div "Authorized Machines (110) Generate Auth Code" at bounding box center [670, 163] width 996 height 26
click at [33, 56] on div "Users" at bounding box center [34, 55] width 22 height 10
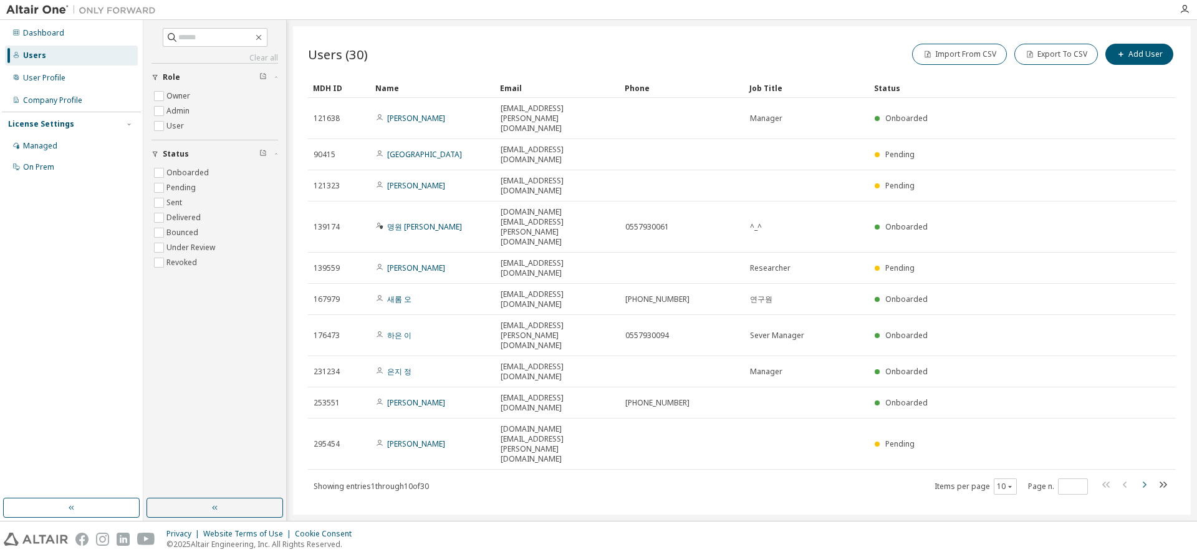
click at [1145, 477] on icon "button" at bounding box center [1144, 484] width 15 height 15
type input "*"
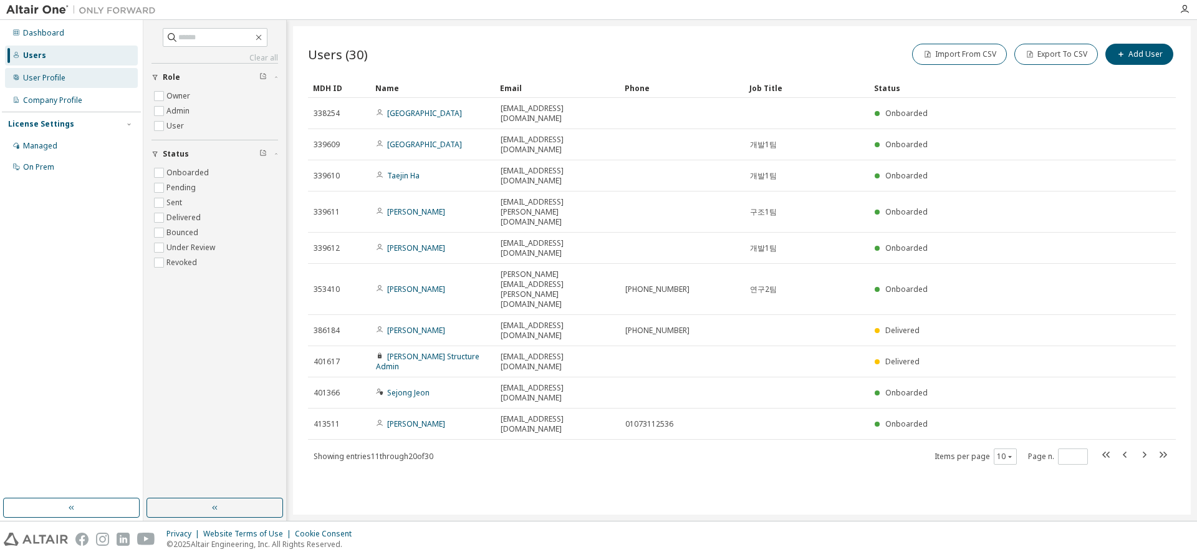
click at [61, 82] on div "User Profile" at bounding box center [44, 78] width 42 height 10
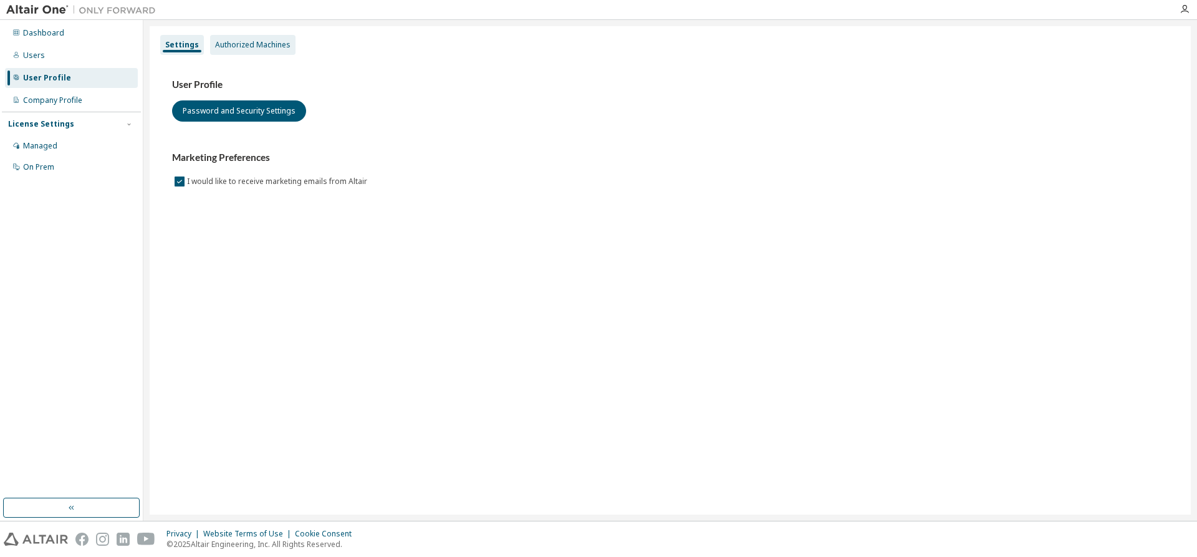
click at [243, 36] on div "Authorized Machines" at bounding box center [252, 45] width 85 height 20
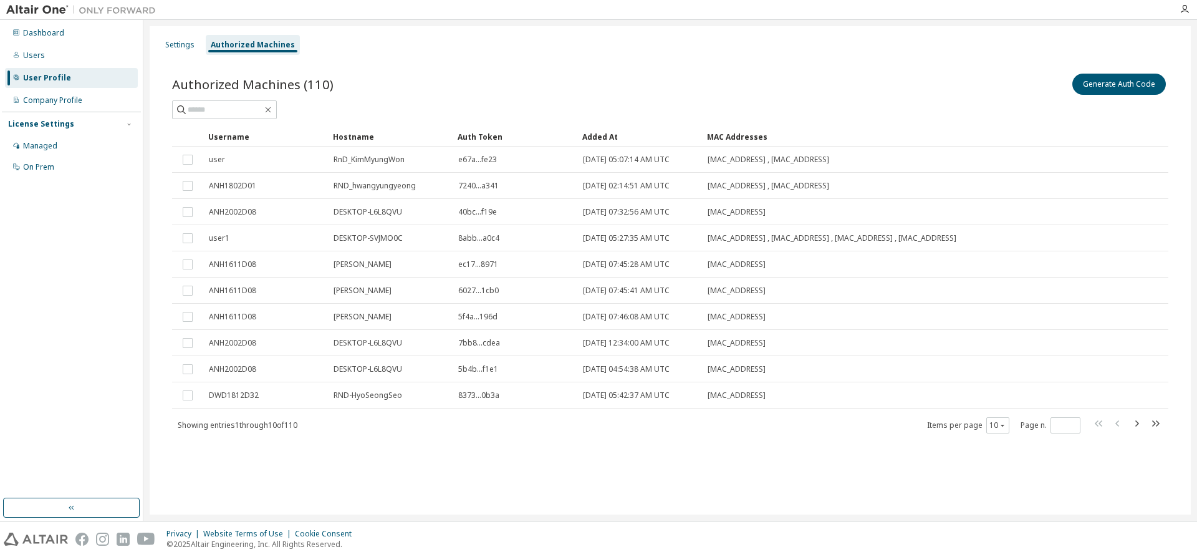
click at [155, 45] on div "Settings Authorized Machines Authorized Machines (110) Generate Auth Code Clear…" at bounding box center [670, 270] width 1041 height 488
click at [175, 45] on div "Settings" at bounding box center [179, 45] width 29 height 10
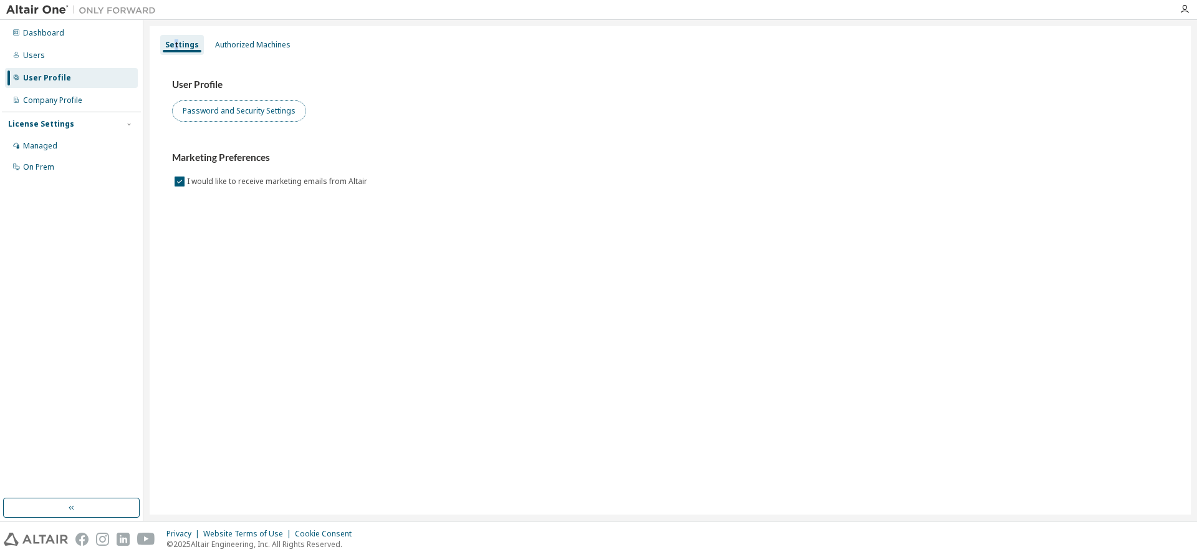
click at [244, 111] on button "Password and Security Settings" at bounding box center [239, 110] width 134 height 21
click at [255, 48] on div "Authorized Machines" at bounding box center [252, 45] width 75 height 10
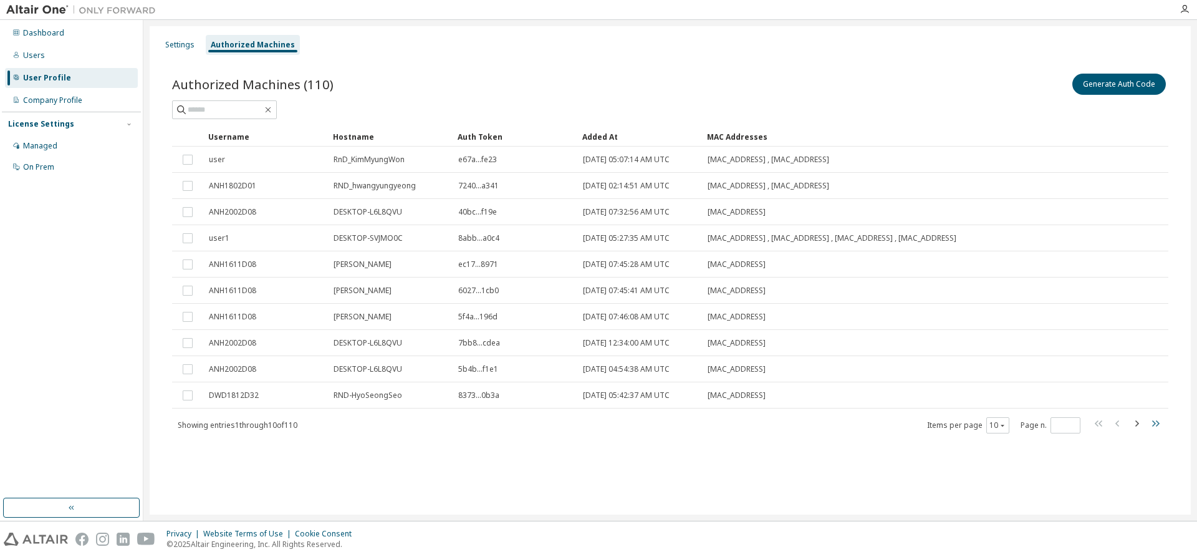
click at [1154, 420] on icon "button" at bounding box center [1155, 423] width 15 height 15
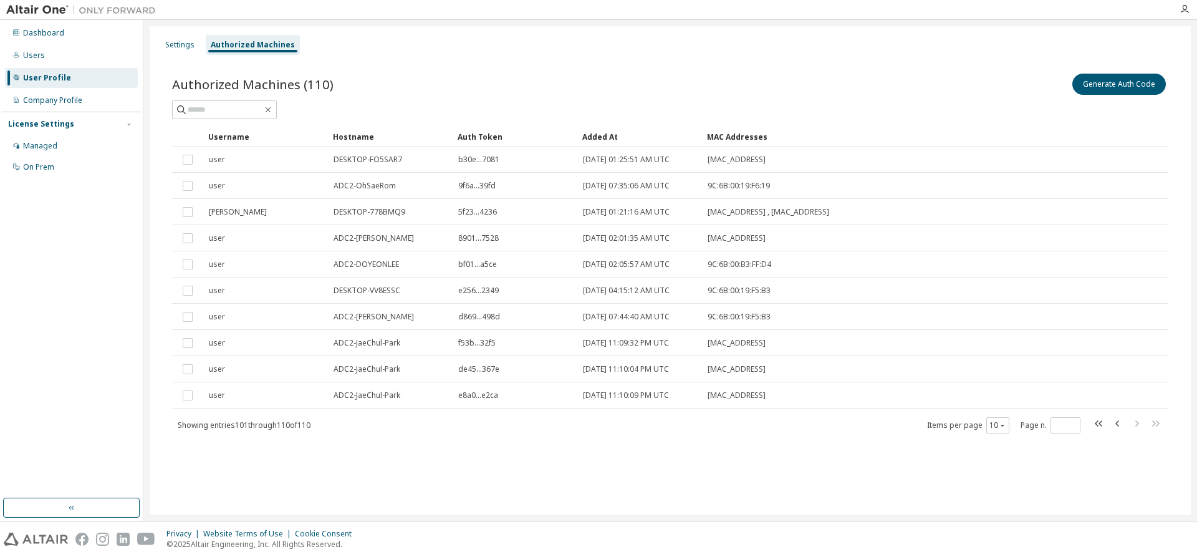
click at [615, 136] on div "Added At" at bounding box center [639, 137] width 115 height 20
click at [1105, 425] on icon "button" at bounding box center [1099, 423] width 15 height 15
click at [643, 140] on div "Added At" at bounding box center [639, 137] width 115 height 20
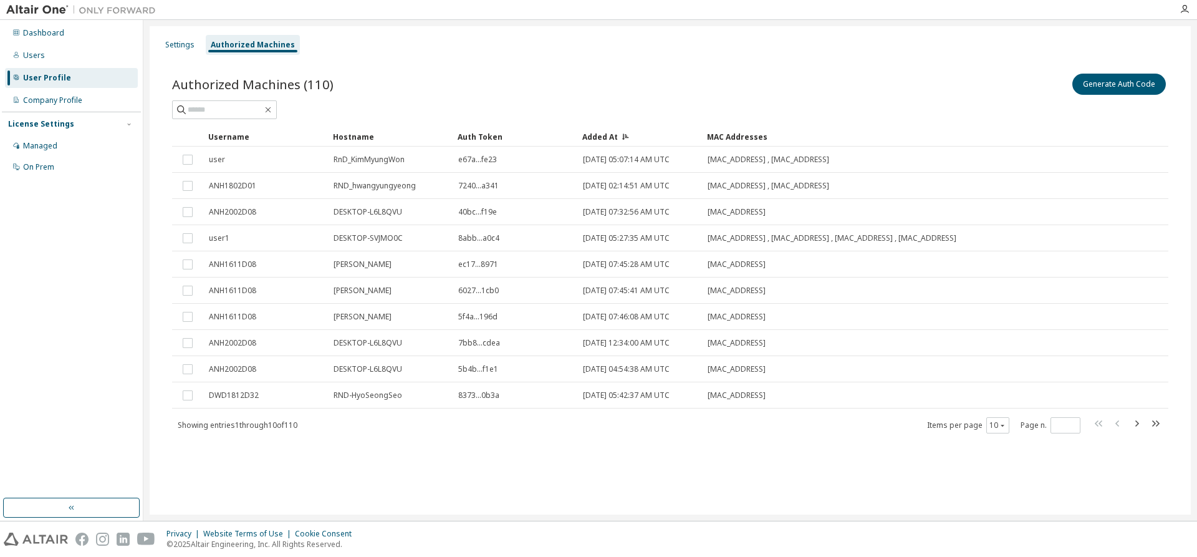
click at [637, 139] on div "Added At" at bounding box center [639, 137] width 115 height 20
click at [627, 137] on div "Added At" at bounding box center [639, 137] width 115 height 20
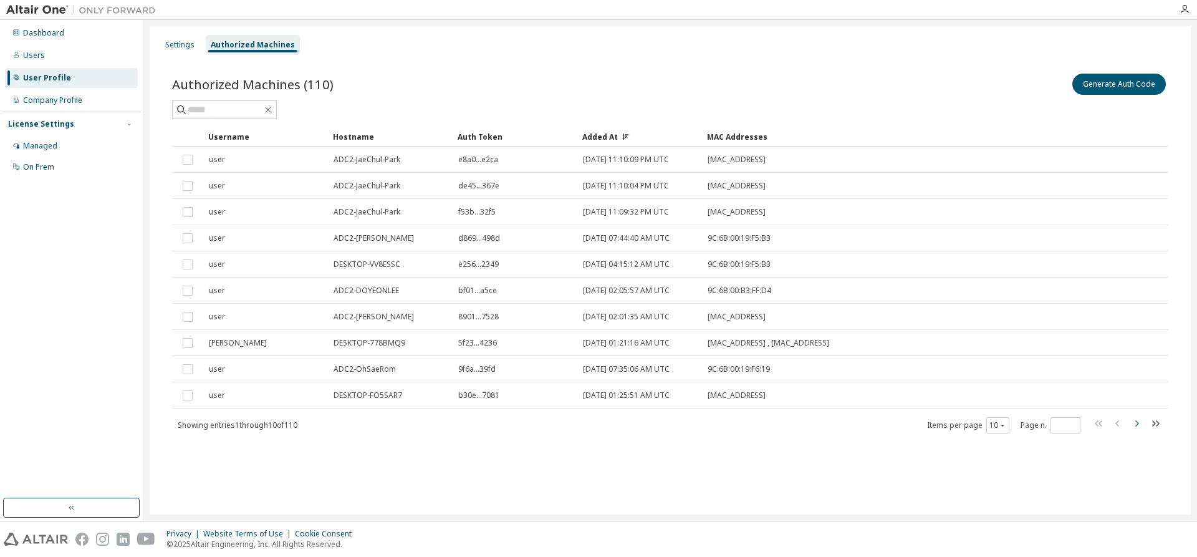
click at [1133, 425] on icon "button" at bounding box center [1136, 423] width 15 height 15
type input "*"
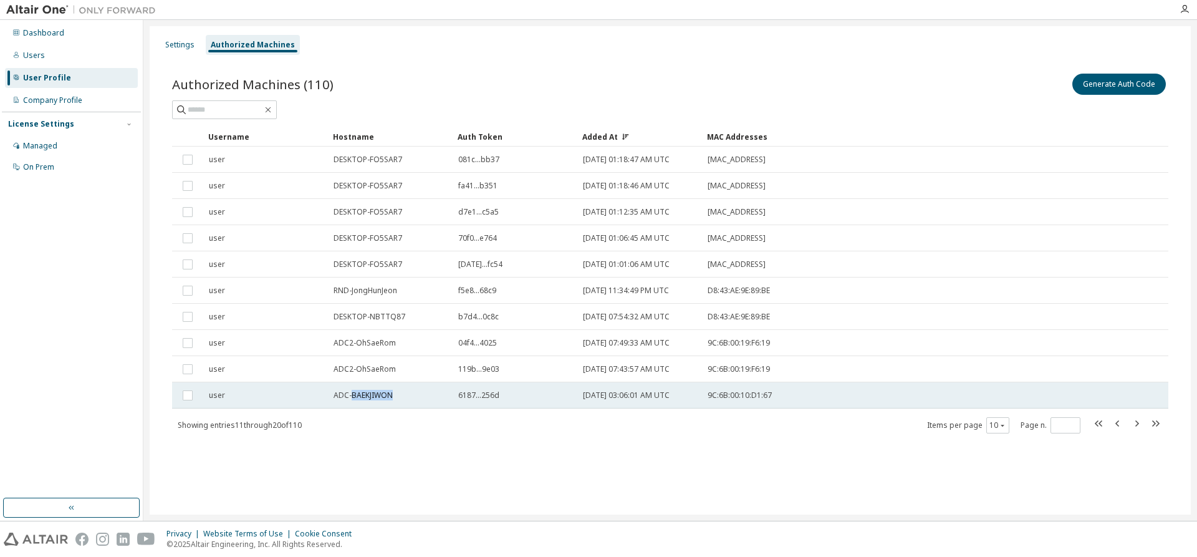
drag, startPoint x: 351, startPoint y: 398, endPoint x: 394, endPoint y: 396, distance: 43.1
click at [394, 396] on div "ADC-BAEKJIWON" at bounding box center [390, 395] width 113 height 10
click at [403, 426] on div "Showing entries 11 through 20 of 110 Items per page 10 Page n. *" at bounding box center [670, 425] width 996 height 18
click at [395, 434] on div "Authorized Machines (110) Generate Auth Code Delete Auth Token Clear Load Save …" at bounding box center [670, 261] width 1026 height 410
click at [806, 497] on div "Settings Authorized Machines Authorized Machines (110) Generate Auth Code Delet…" at bounding box center [670, 270] width 1041 height 488
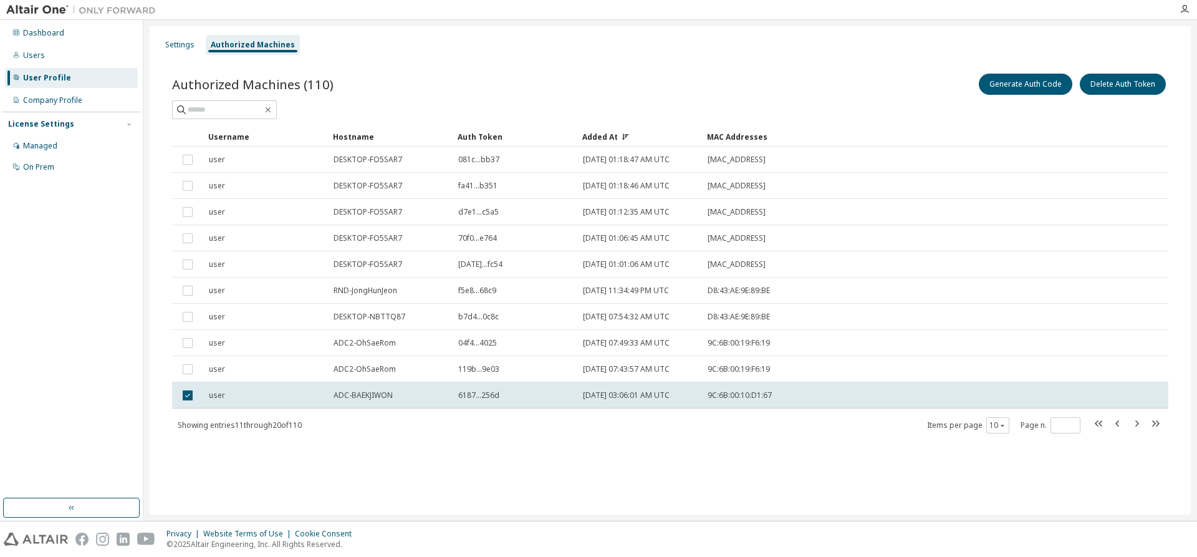
click at [481, 509] on div "Settings Authorized Machines Authorized Machines (110) Generate Auth Code Delet…" at bounding box center [670, 270] width 1041 height 488
